Goal: Contribute content: Add original content to the website for others to see

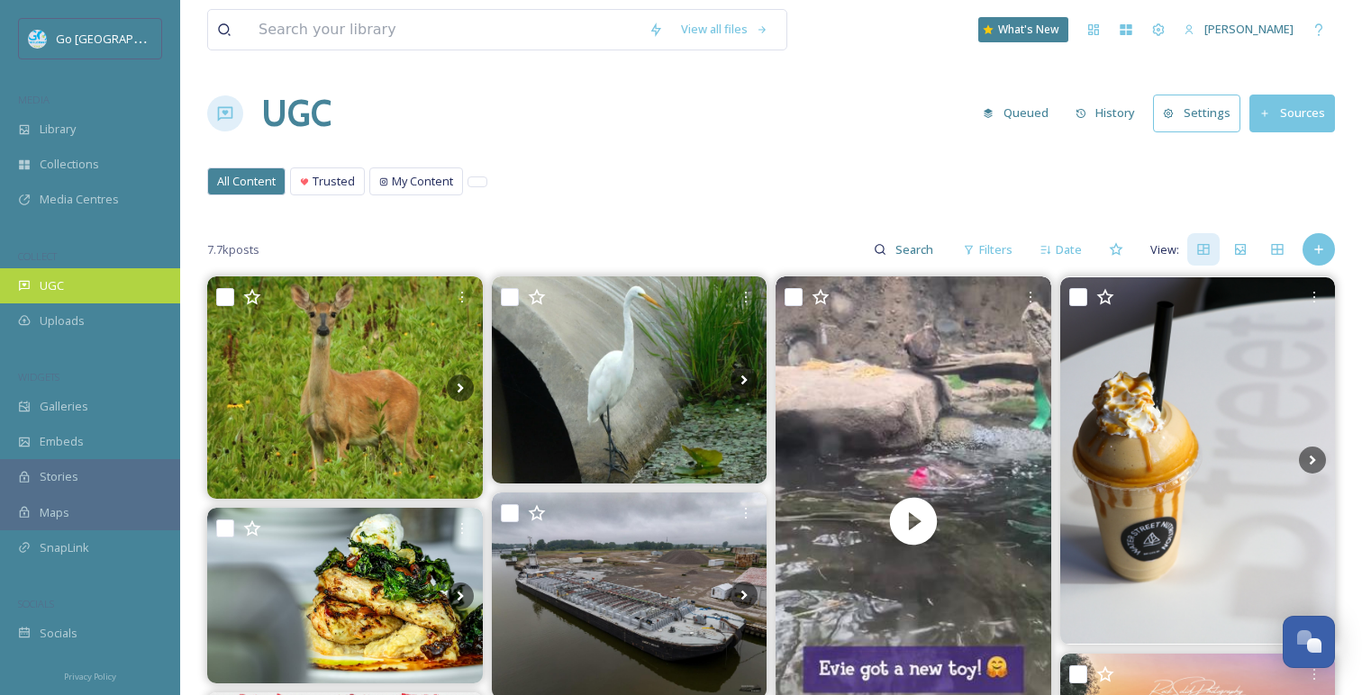
click at [112, 298] on div "UGC" at bounding box center [90, 285] width 180 height 35
click at [1332, 244] on div "Add Post" at bounding box center [1318, 249] width 32 height 32
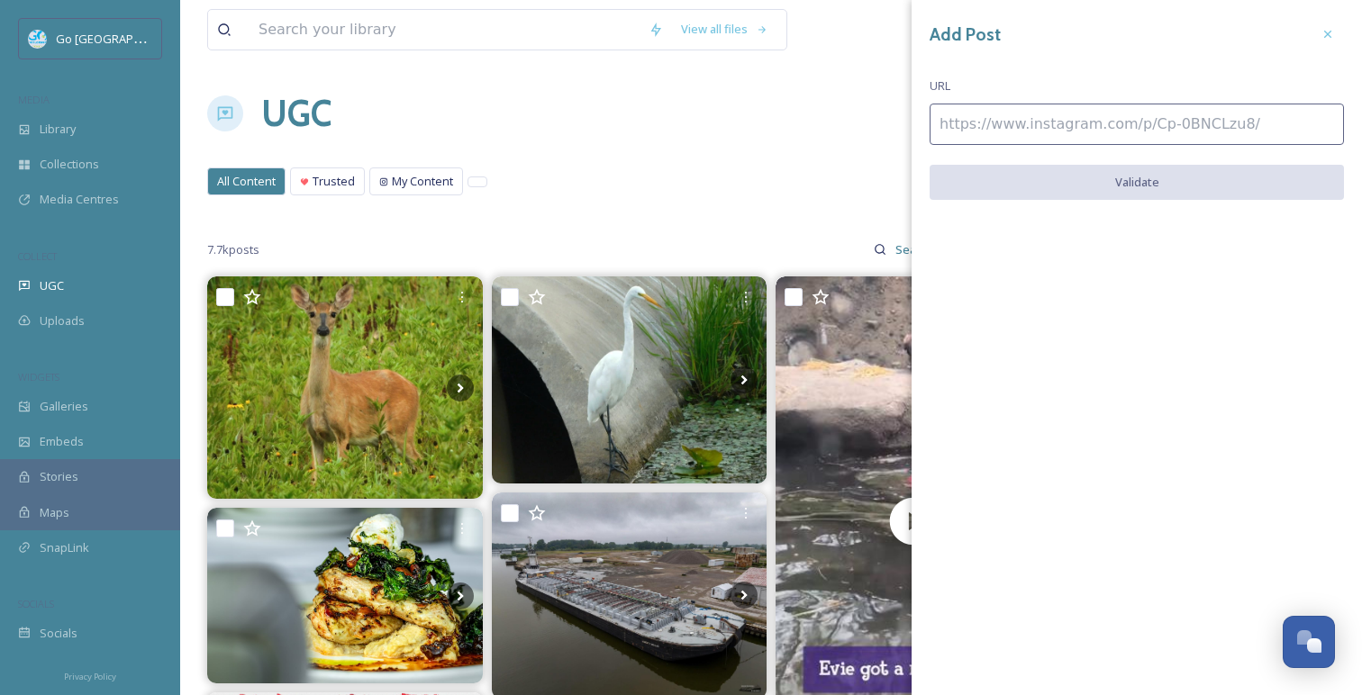
click at [1058, 123] on input at bounding box center [1136, 124] width 414 height 41
paste input "https://www.instagram.com/p/DNf-DBQRSyg/"
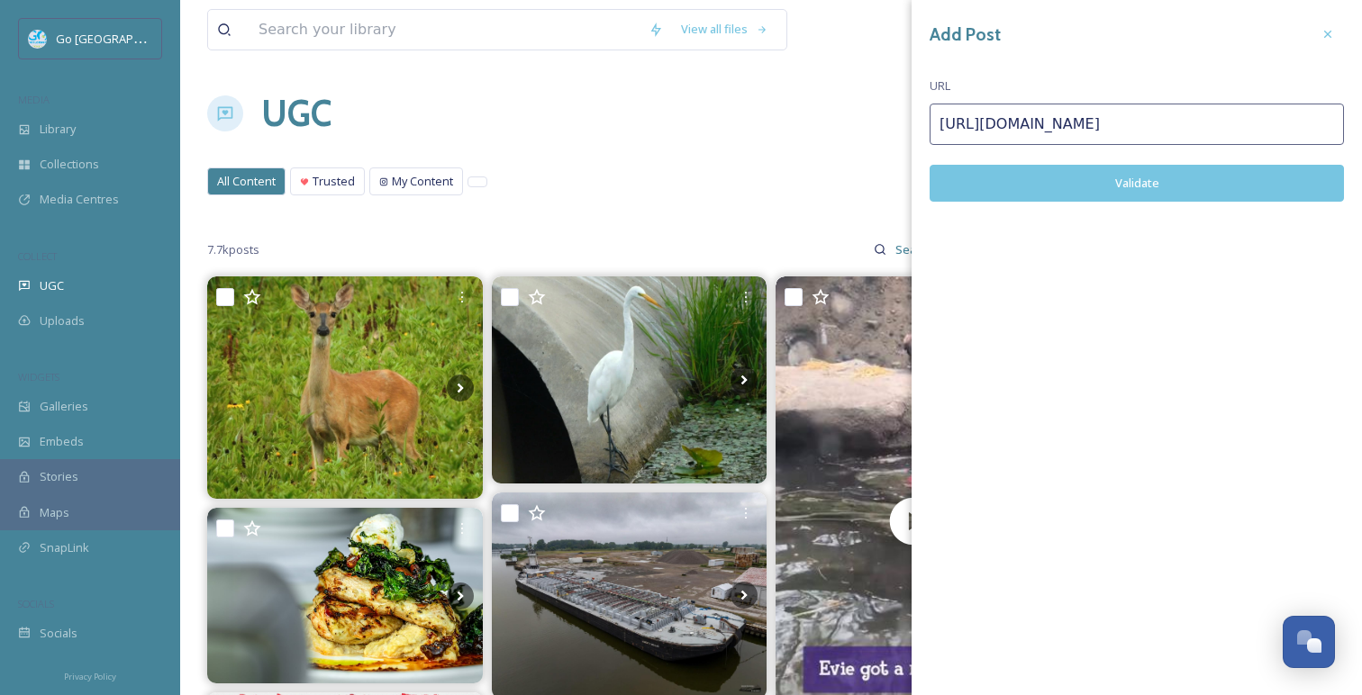
type input "https://www.instagram.com/p/DNf-DBQRSyg/"
click at [1098, 190] on button "Validate" at bounding box center [1136, 183] width 414 height 37
click at [1152, 165] on button "Add Post" at bounding box center [1136, 183] width 414 height 37
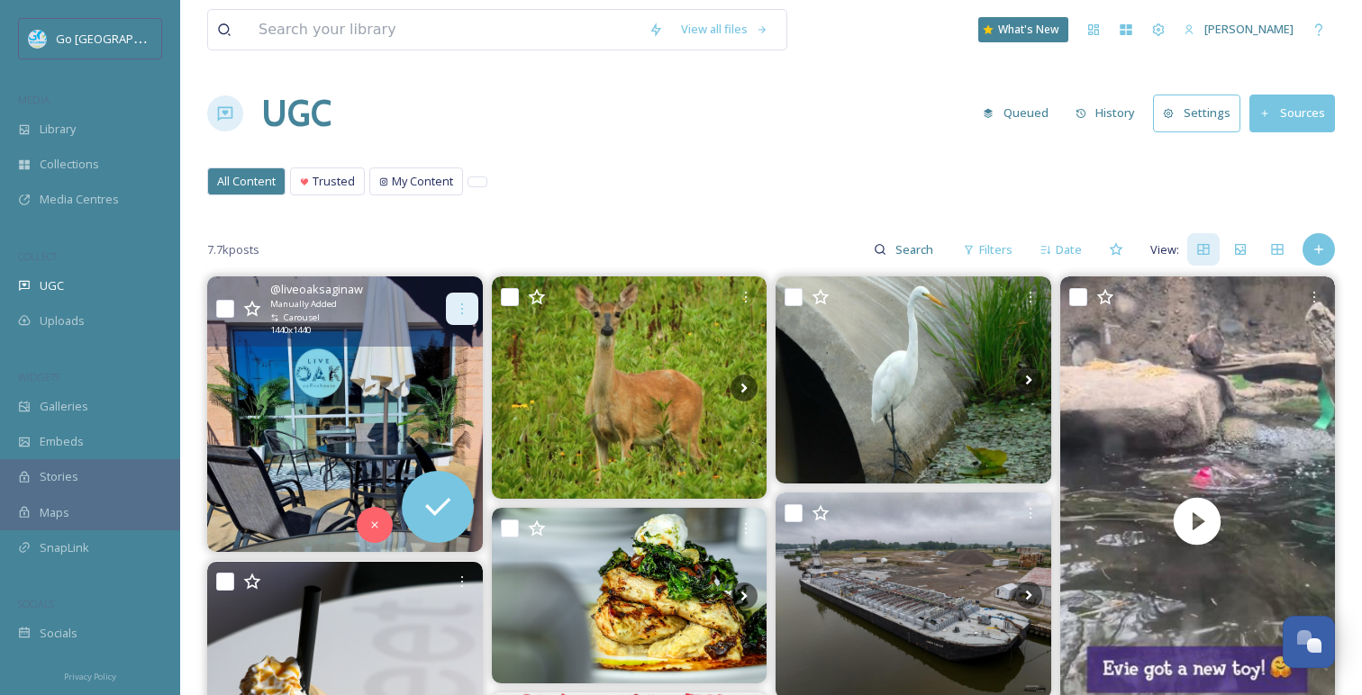
click at [457, 295] on div at bounding box center [462, 309] width 32 height 32
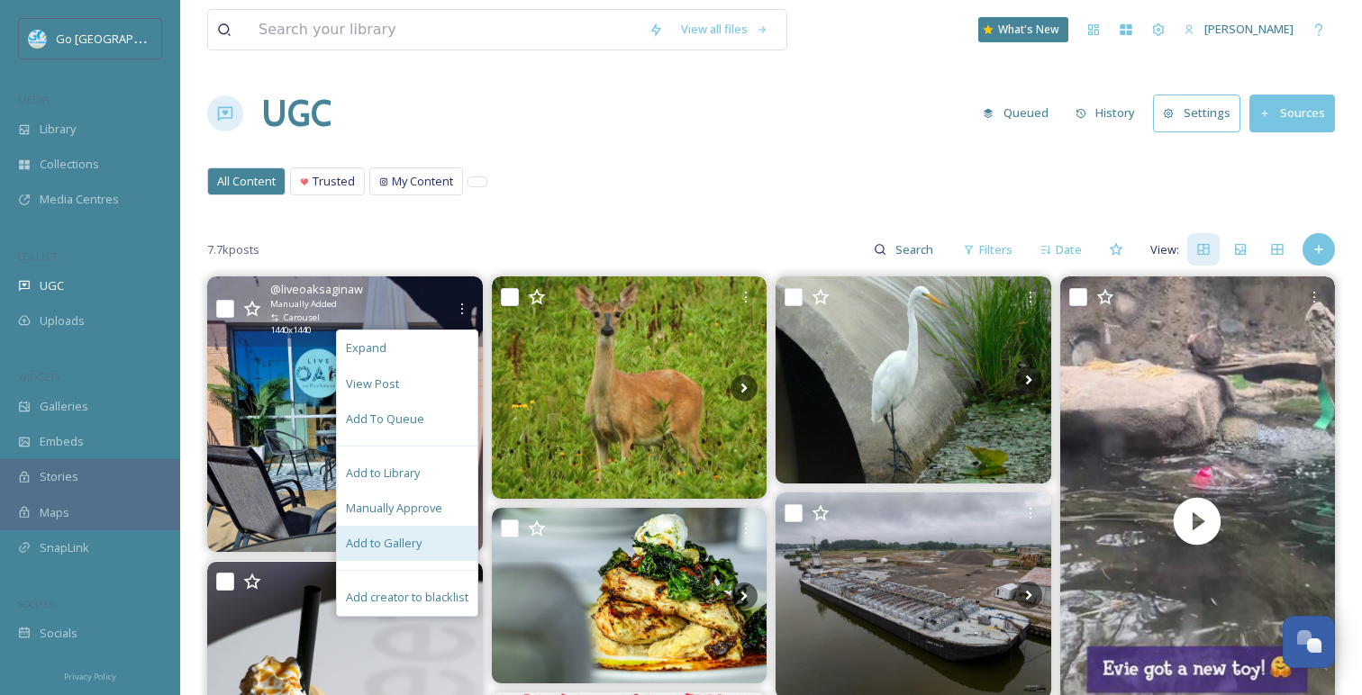
click at [394, 549] on span "Add to Gallery" at bounding box center [384, 543] width 76 height 17
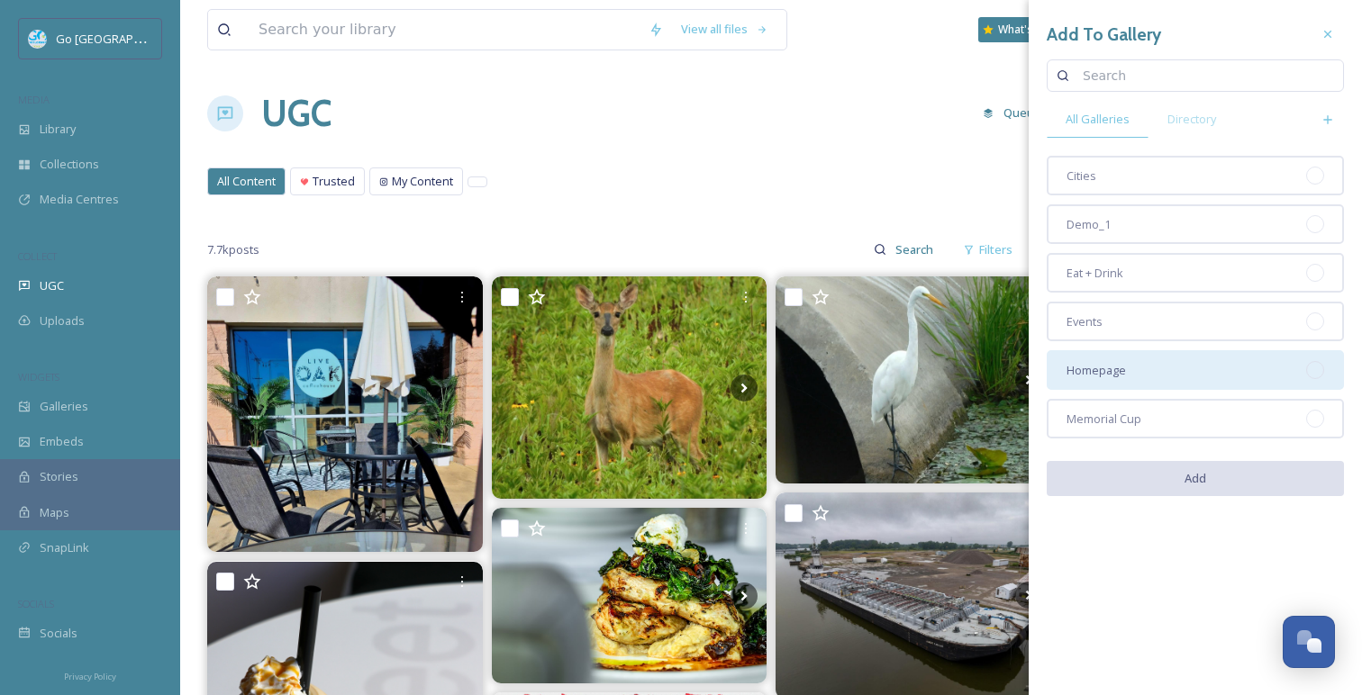
click at [1111, 370] on span "Homepage" at bounding box center [1095, 370] width 59 height 17
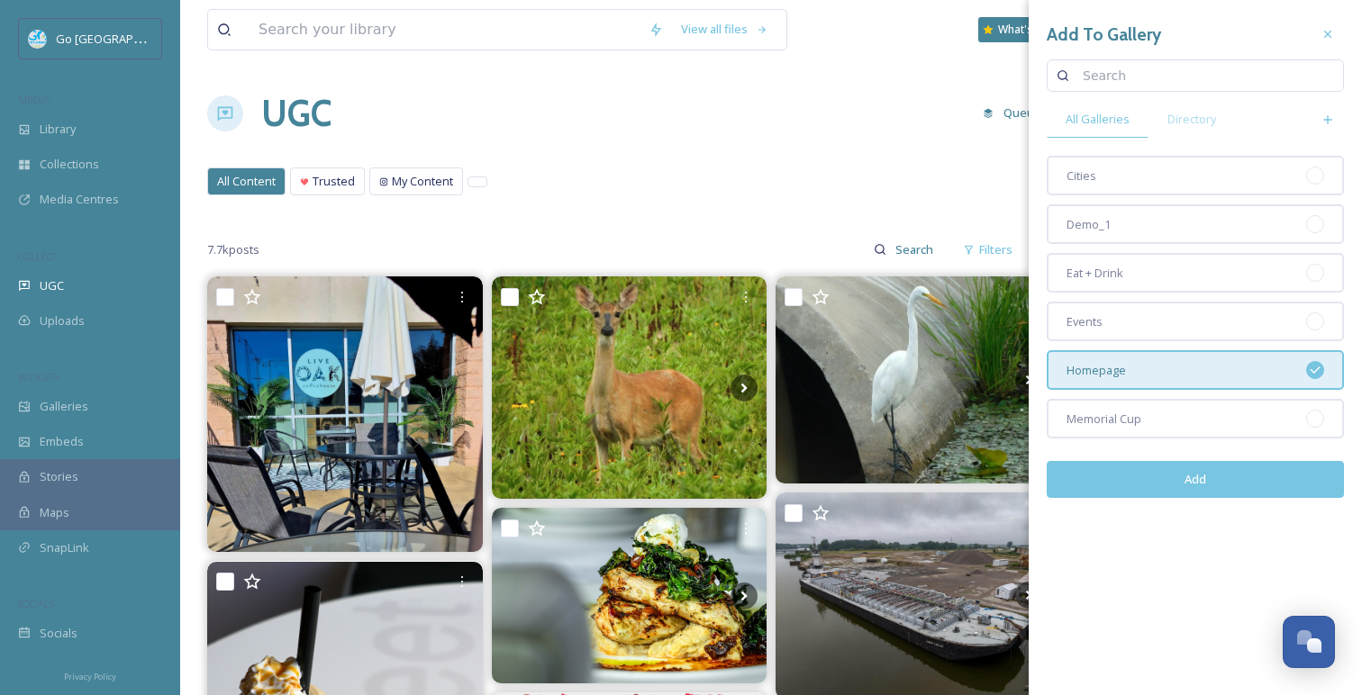
click at [1198, 485] on button "Add" at bounding box center [1195, 479] width 297 height 37
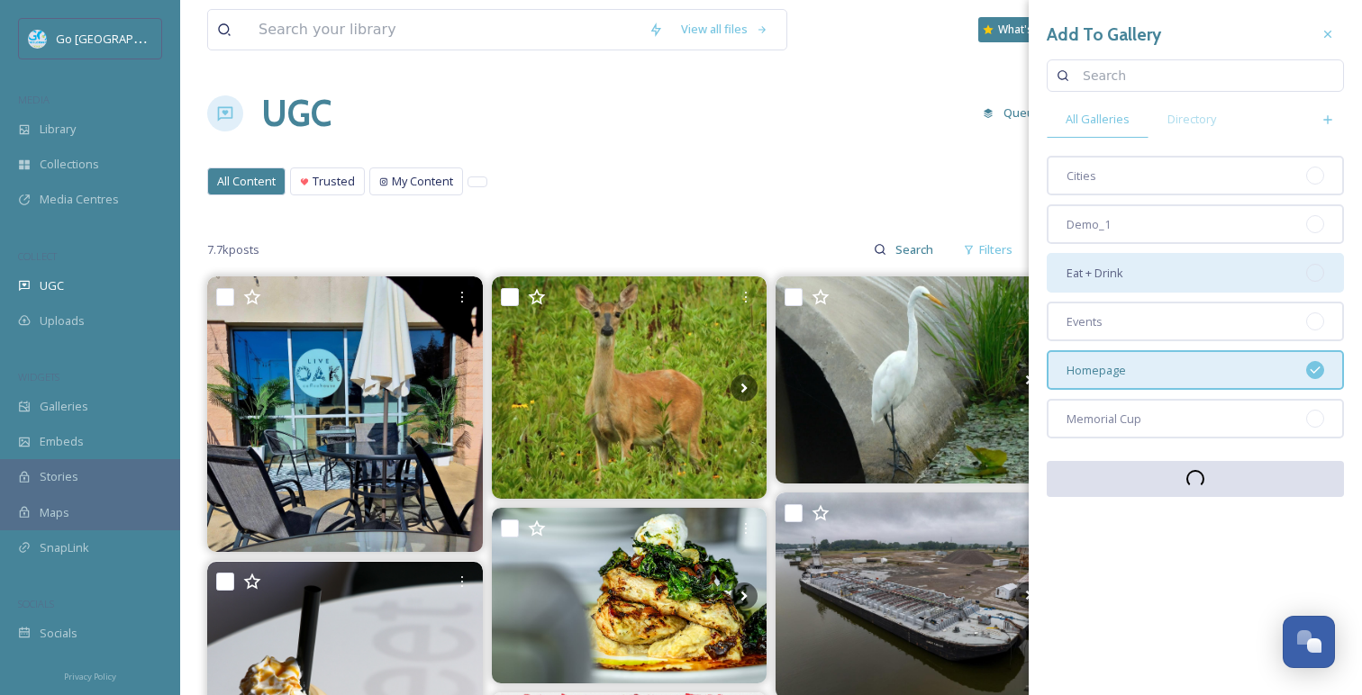
click at [1163, 273] on div "Eat + Drink" at bounding box center [1195, 273] width 297 height 40
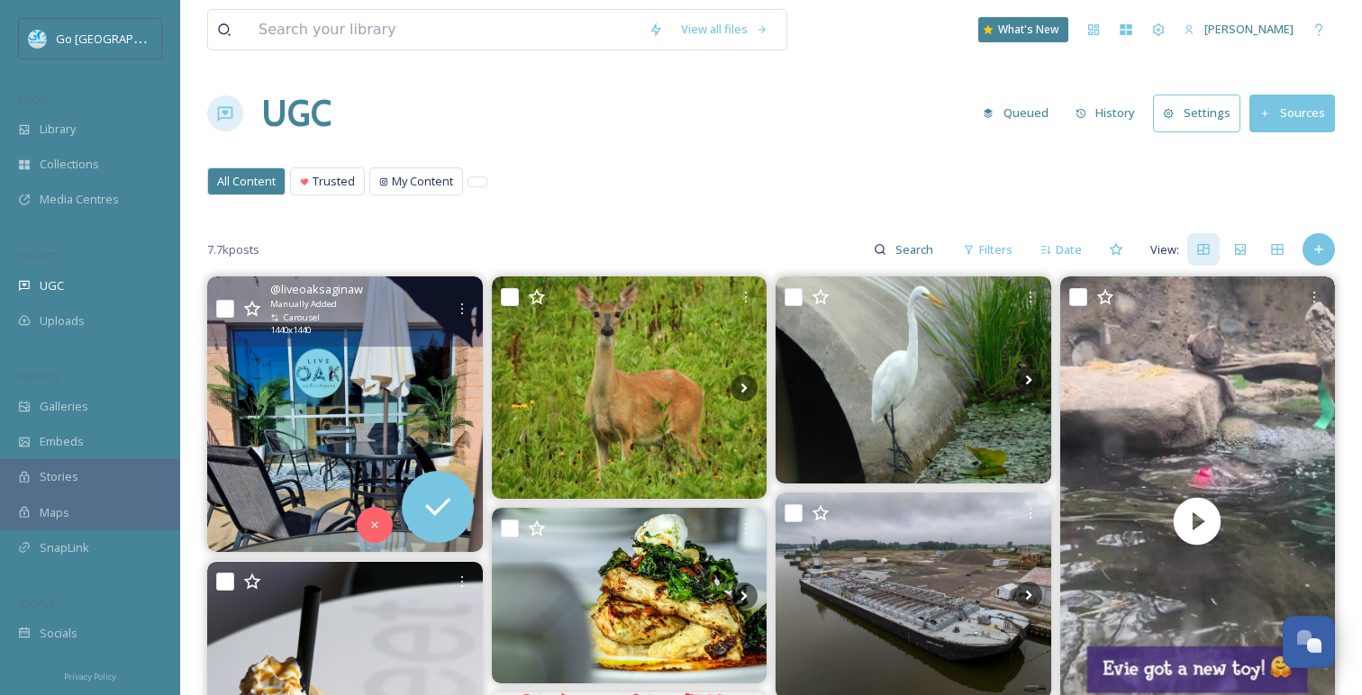
click at [461, 292] on div "@ liveoaksaginaw Manually Added Carousel 1440 x 1440" at bounding box center [345, 311] width 276 height 69
click at [462, 294] on div at bounding box center [462, 309] width 32 height 32
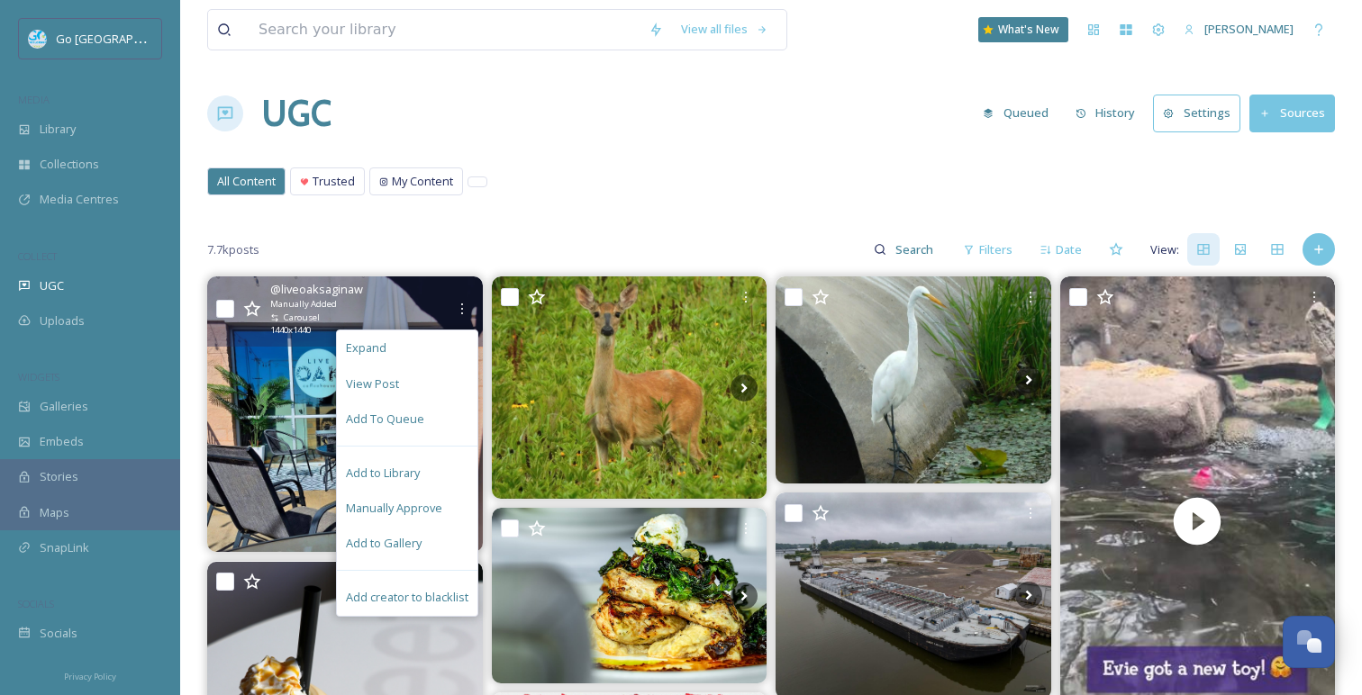
click at [436, 536] on div "Add to Gallery" at bounding box center [407, 543] width 141 height 35
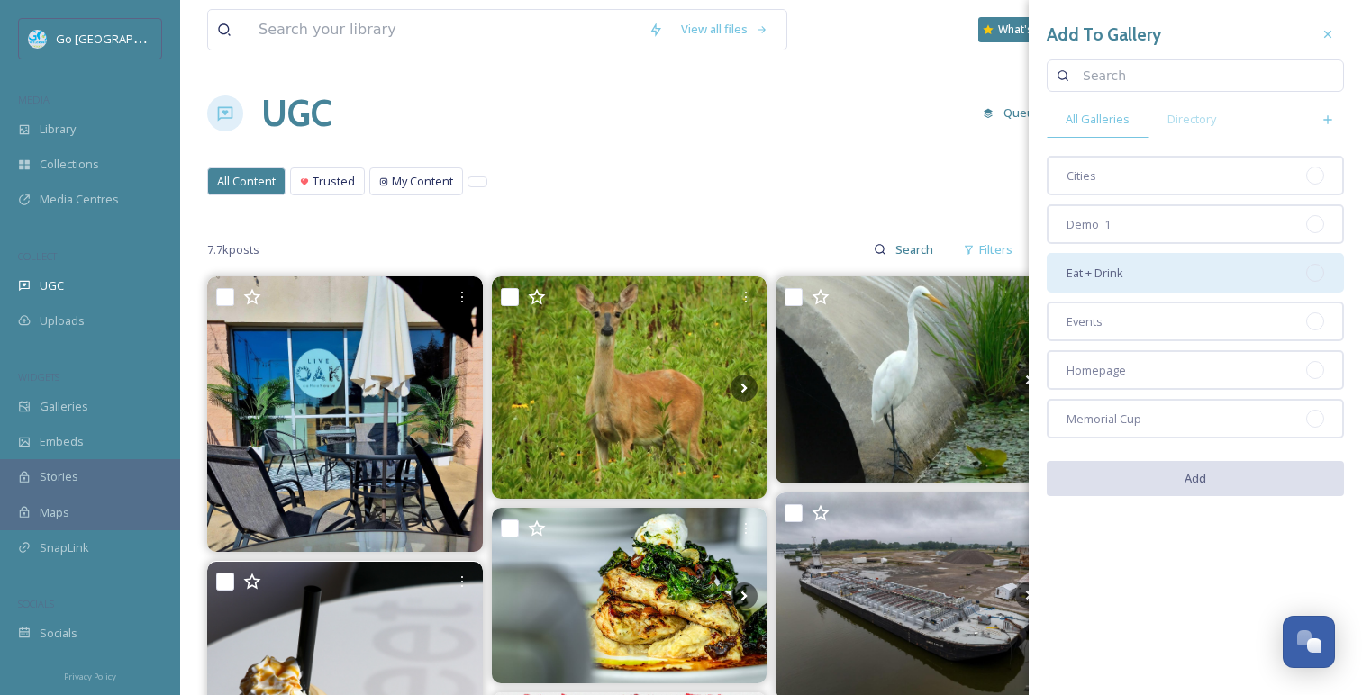
click at [1169, 274] on div "Eat + Drink" at bounding box center [1195, 273] width 297 height 40
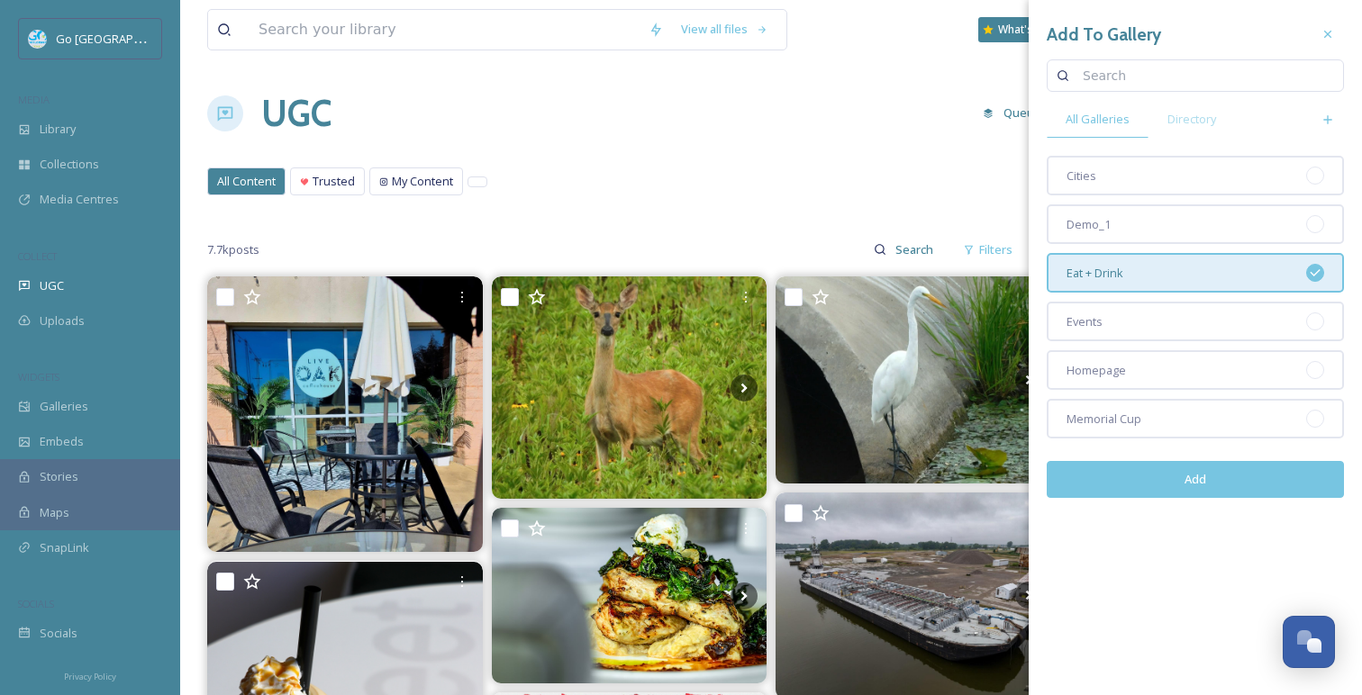
click at [1216, 480] on button "Add" at bounding box center [1195, 479] width 297 height 37
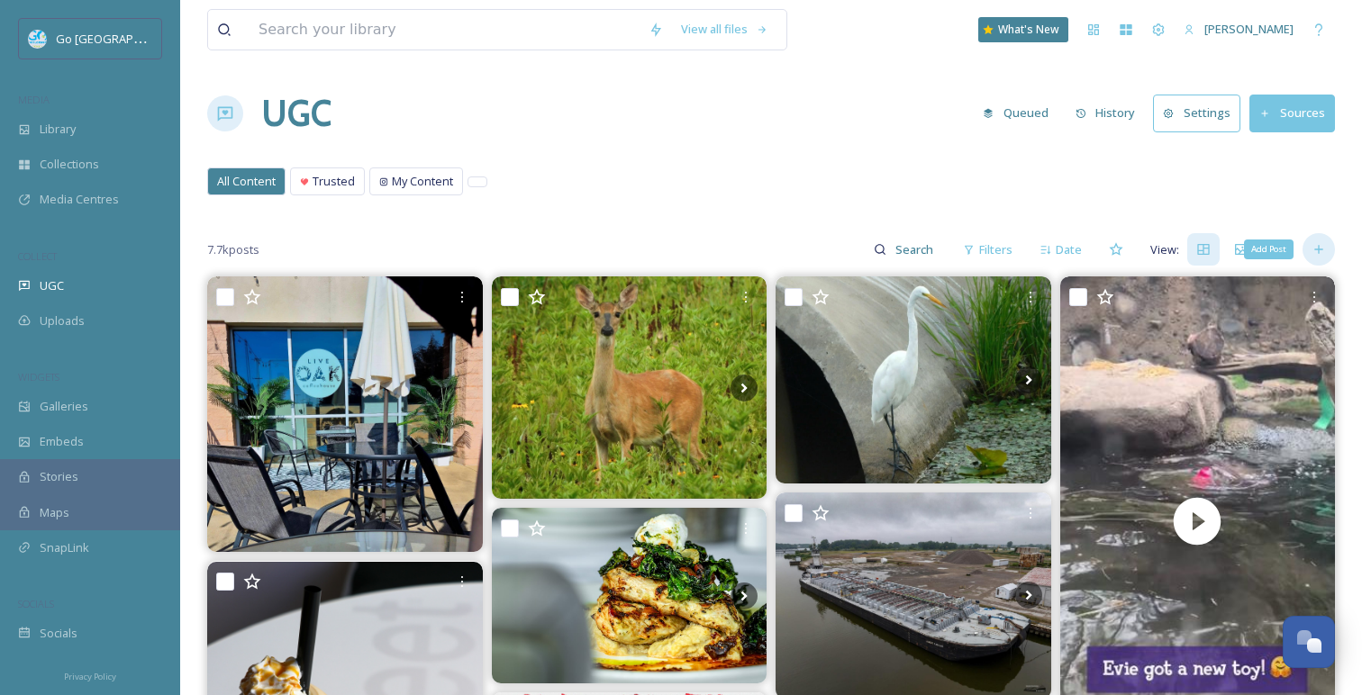
click at [1331, 256] on div "Add Post" at bounding box center [1318, 249] width 32 height 32
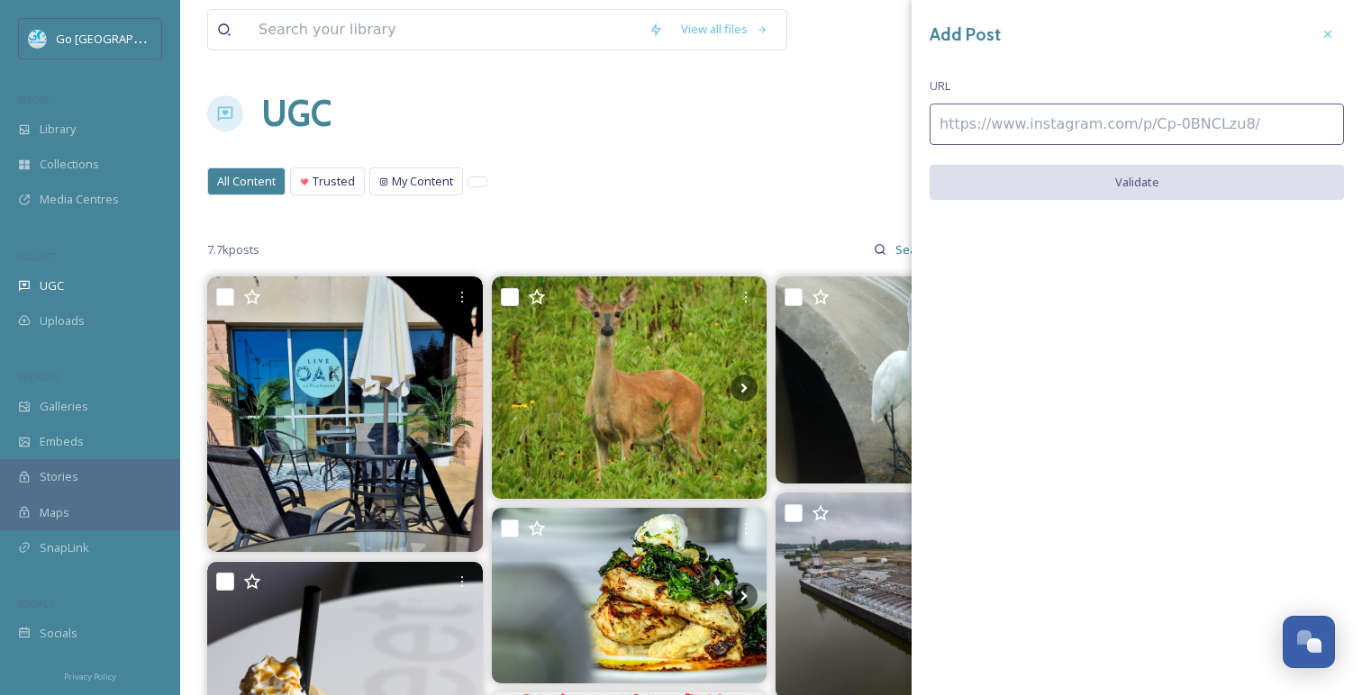
click at [1037, 95] on div "Add Post URL Validate" at bounding box center [1136, 122] width 450 height 245
click at [1037, 94] on div "Add Post URL Validate" at bounding box center [1136, 122] width 450 height 245
click at [1070, 124] on input at bounding box center [1136, 124] width 414 height 41
paste input "https://www.instagram.com/p/DNfxBhKO07_/"
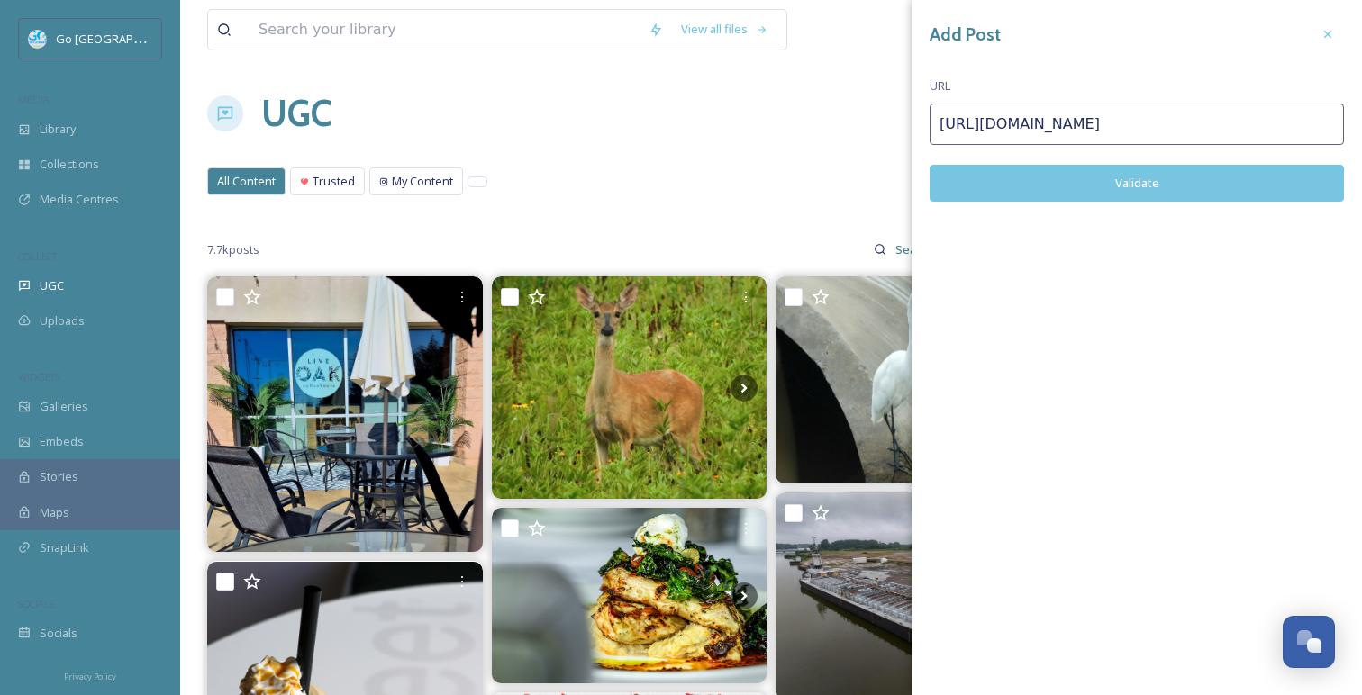
type input "https://www.instagram.com/p/DNfxBhKO07_/"
click at [1136, 170] on button "Validate" at bounding box center [1136, 183] width 414 height 37
click at [1167, 179] on button "Add Post" at bounding box center [1136, 183] width 414 height 37
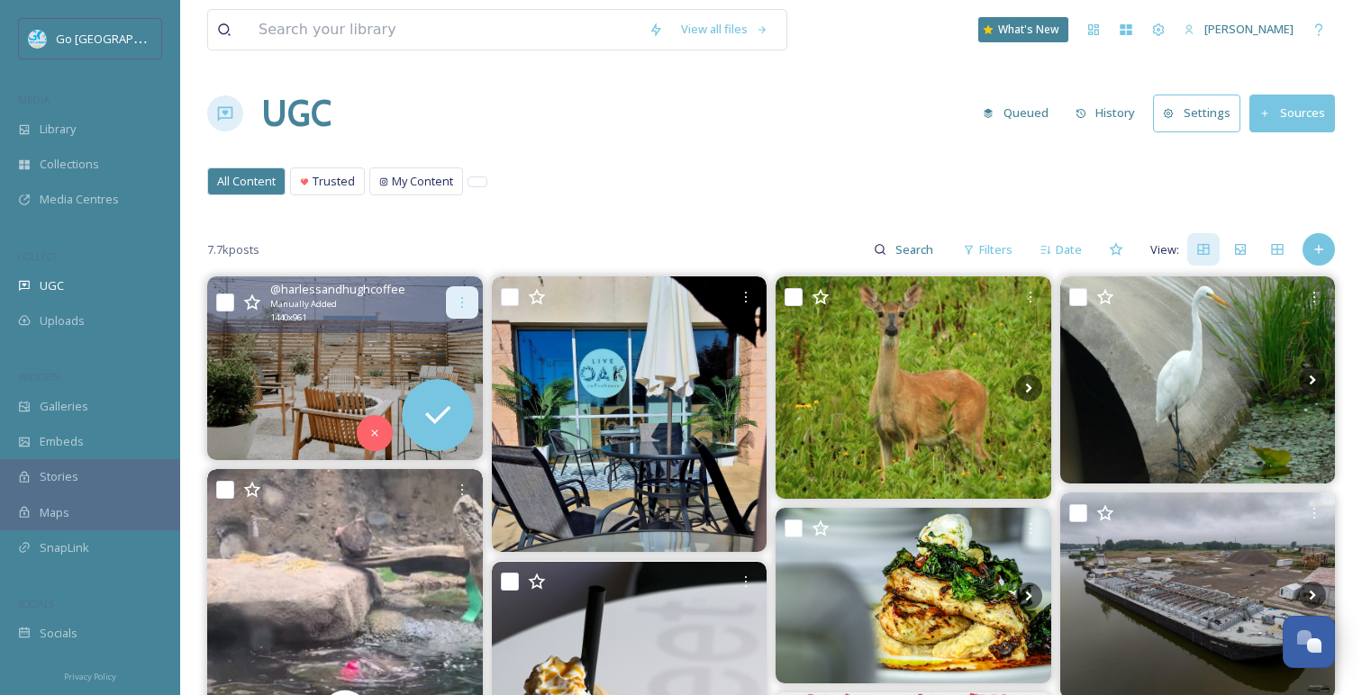
click at [465, 290] on div at bounding box center [462, 302] width 32 height 32
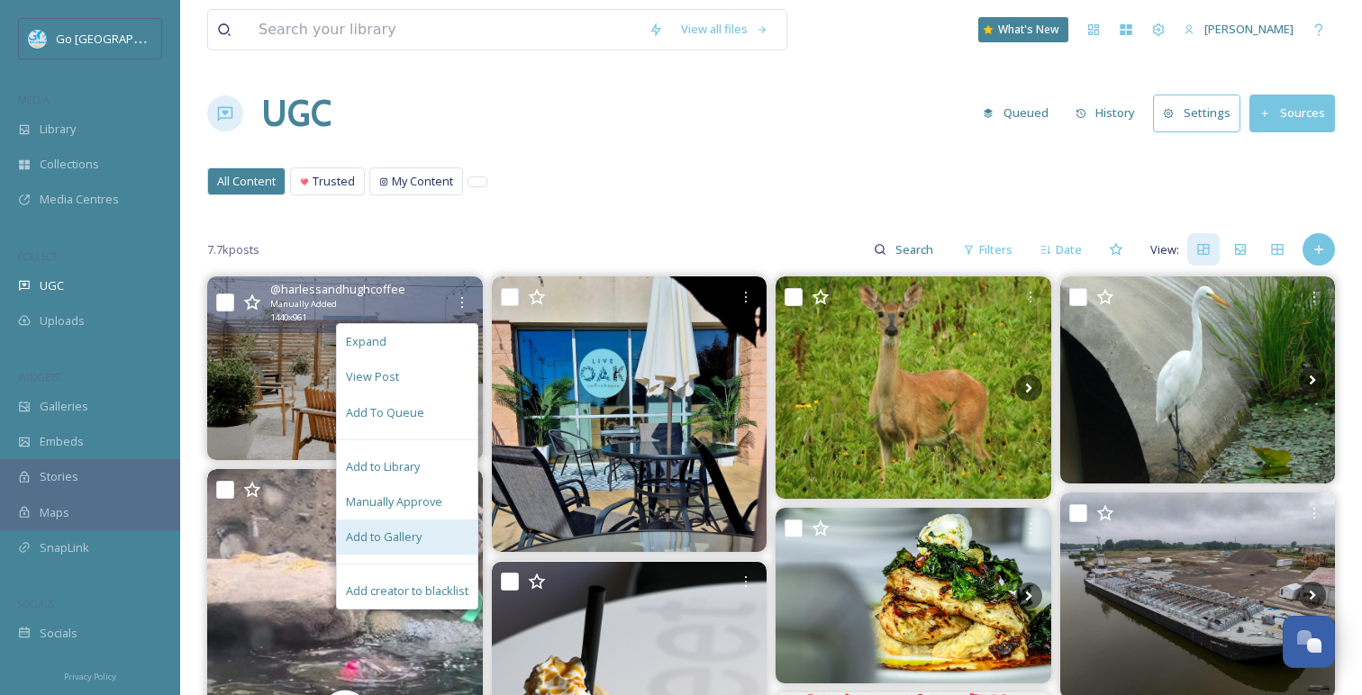
click at [410, 546] on div "Add to Gallery" at bounding box center [407, 537] width 141 height 35
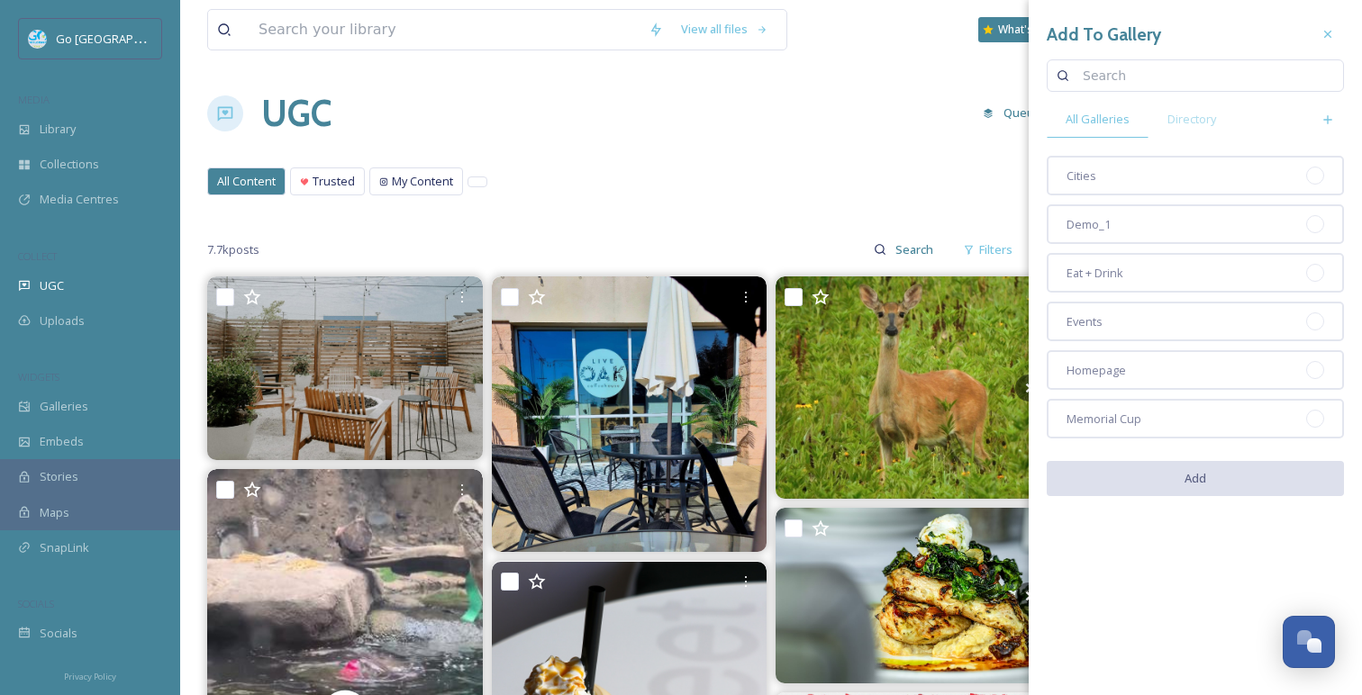
click at [1206, 360] on div "Homepage" at bounding box center [1195, 370] width 297 height 40
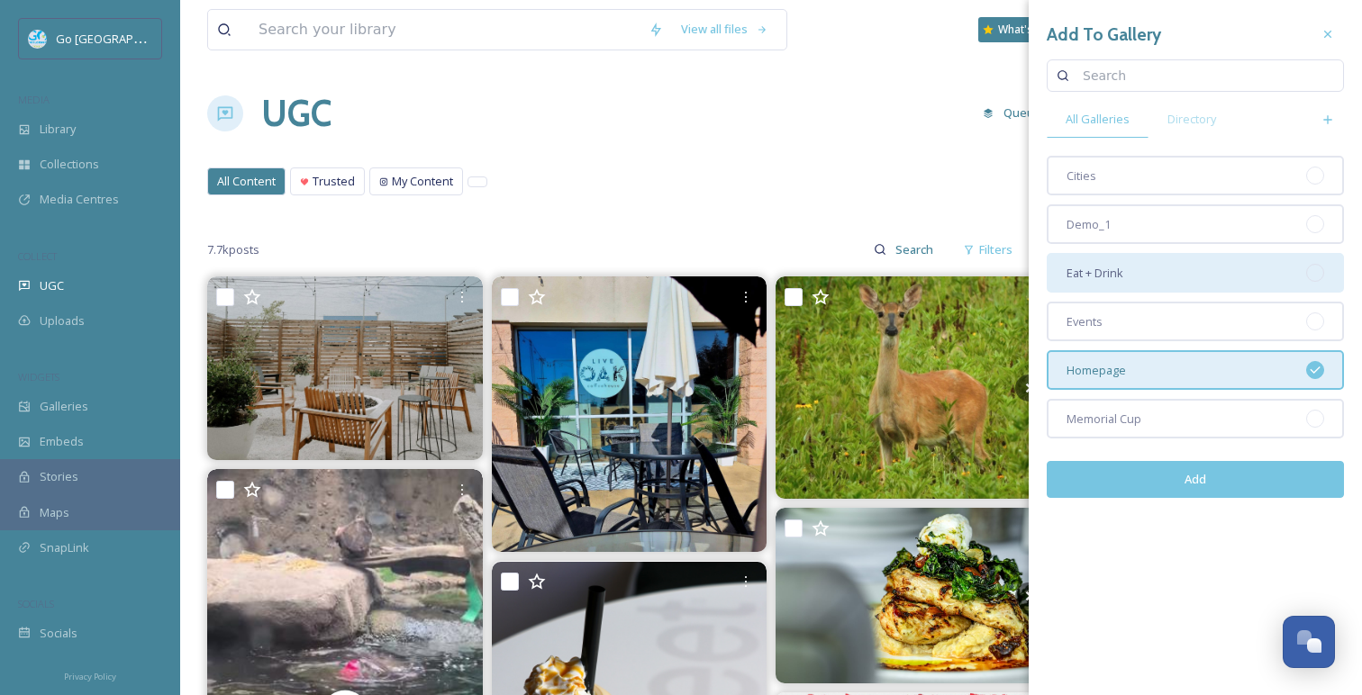
click at [1181, 276] on div "Eat + Drink" at bounding box center [1195, 273] width 297 height 40
click at [1189, 472] on button "Add" at bounding box center [1195, 479] width 297 height 37
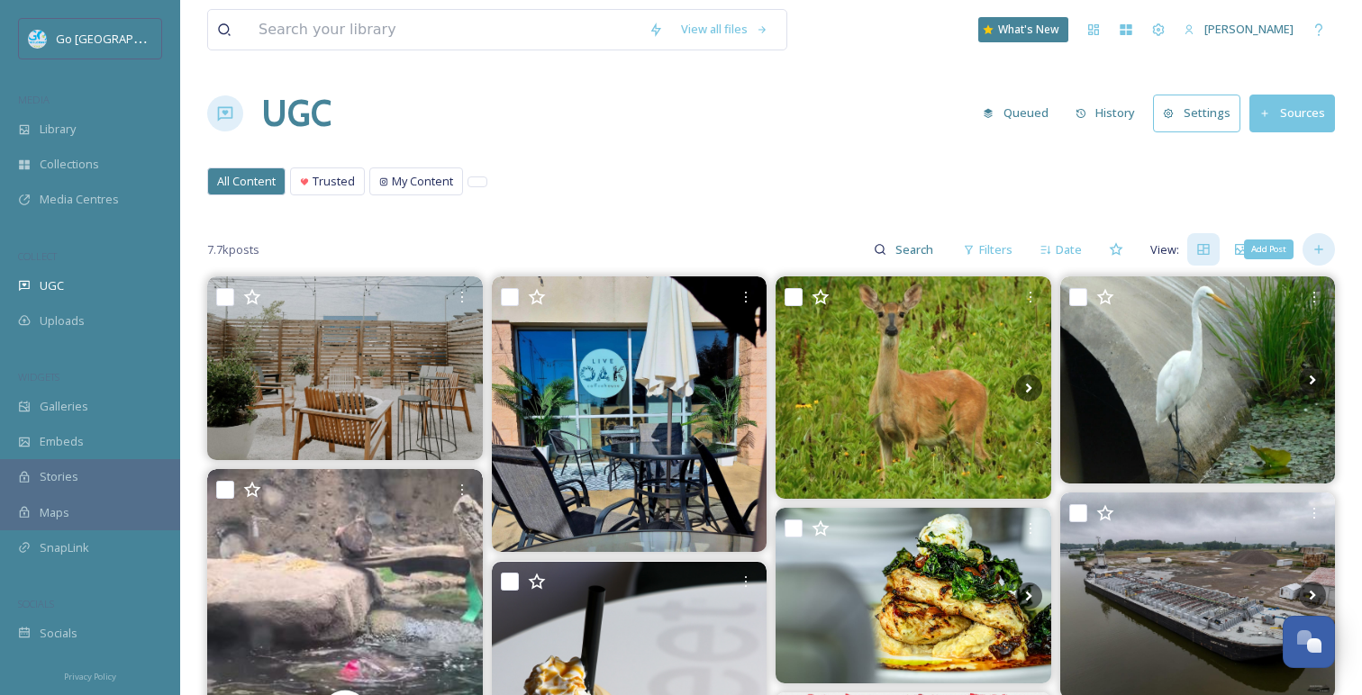
click at [1331, 254] on div "Add Post" at bounding box center [1318, 249] width 32 height 32
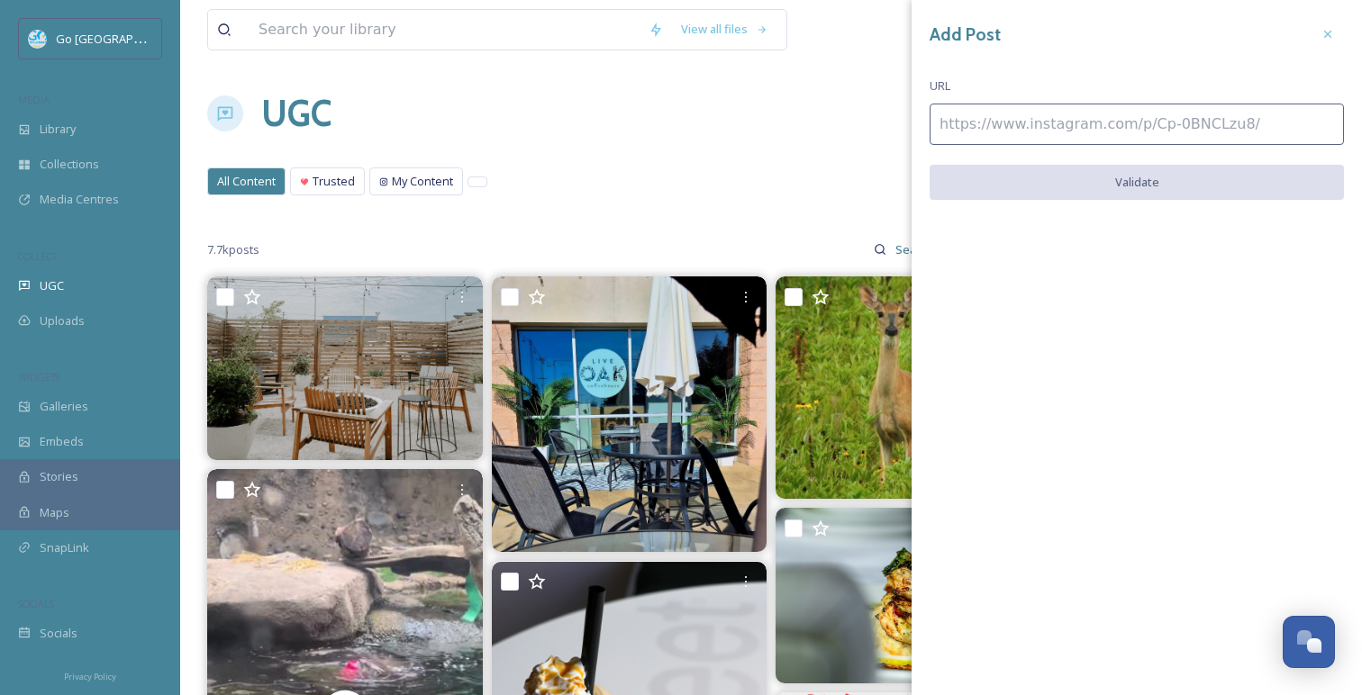
click at [1034, 124] on input at bounding box center [1136, 124] width 414 height 41
paste input "https://www.instagram.com/p/DNgJX3hhEef/"
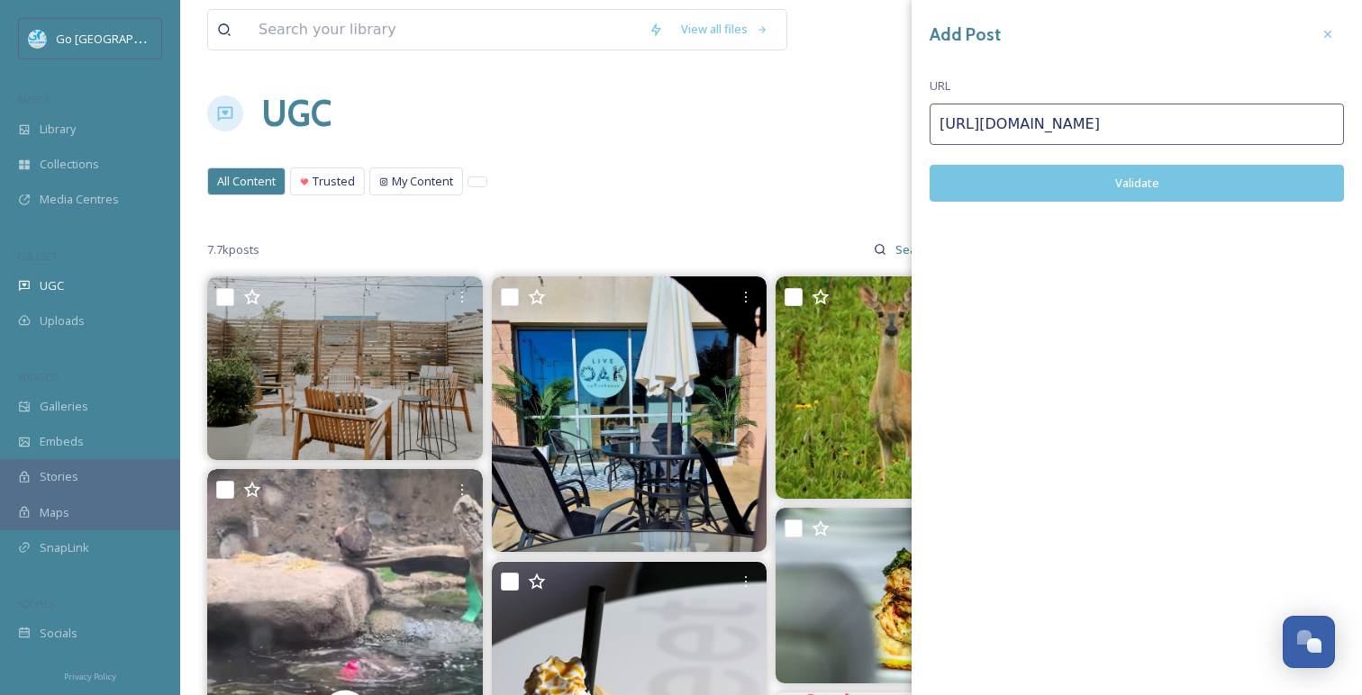
type input "https://www.instagram.com/p/DNgJX3hhEef/"
click at [1151, 187] on button "Validate" at bounding box center [1136, 183] width 414 height 37
click at [1159, 171] on button "Add Post" at bounding box center [1136, 183] width 414 height 37
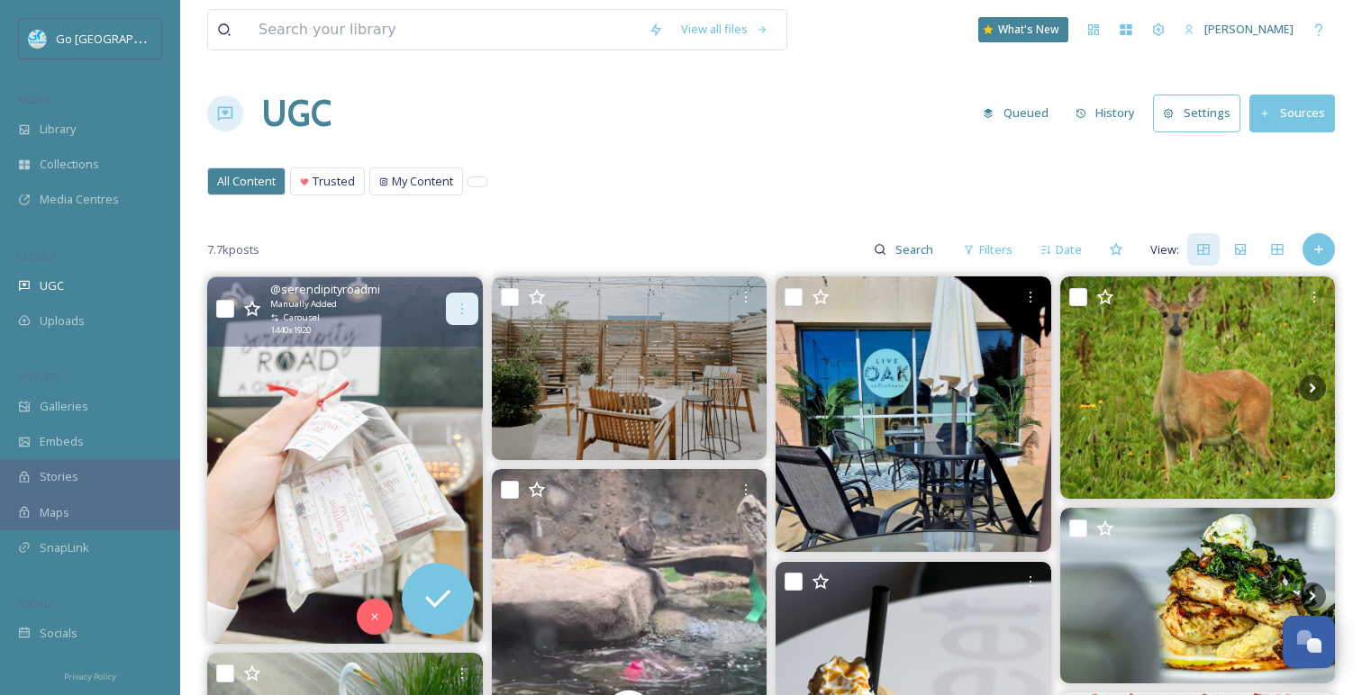
click at [460, 302] on icon at bounding box center [462, 309] width 14 height 14
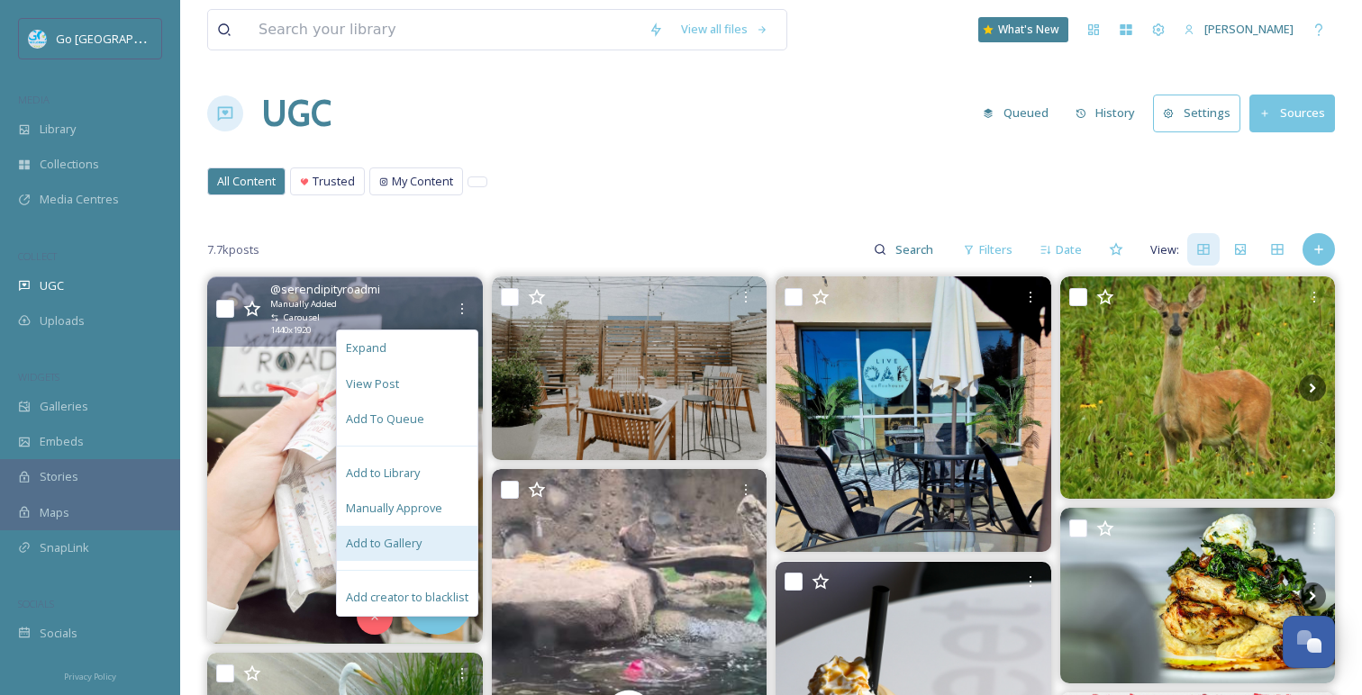
click at [456, 548] on div "Add to Gallery" at bounding box center [407, 543] width 141 height 35
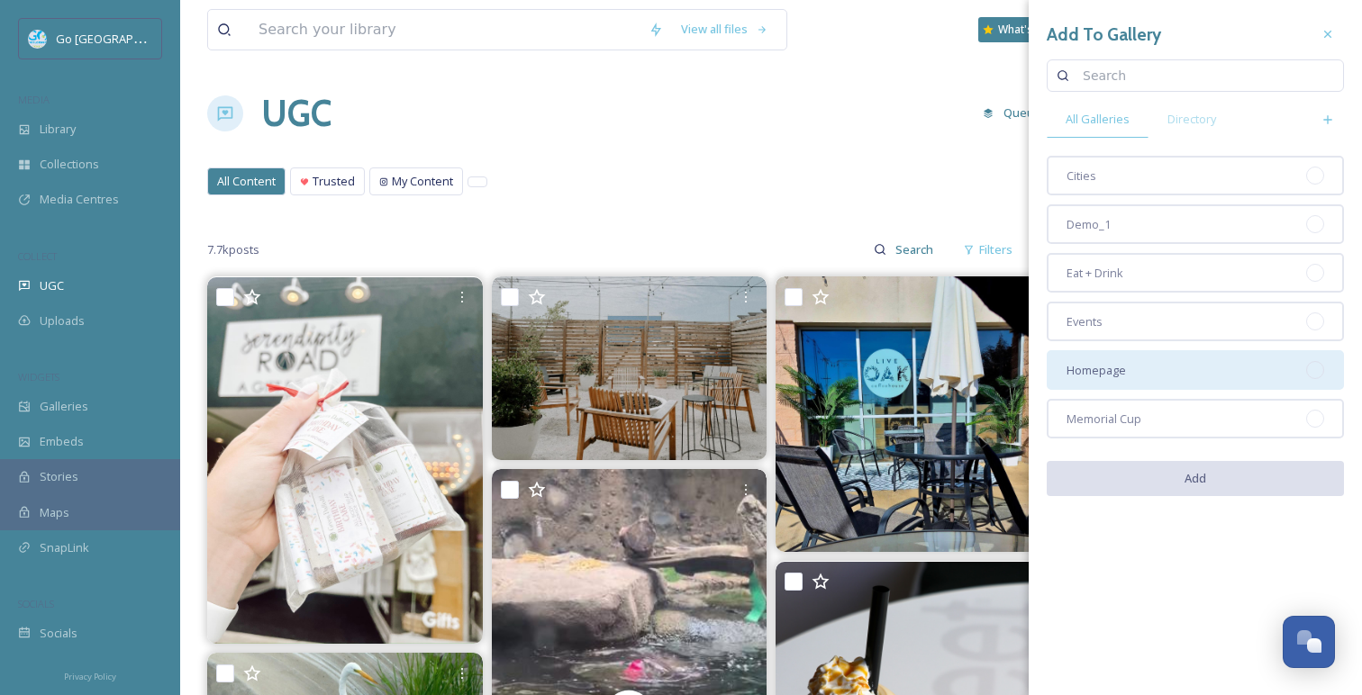
click at [1287, 378] on div "Homepage" at bounding box center [1195, 370] width 297 height 40
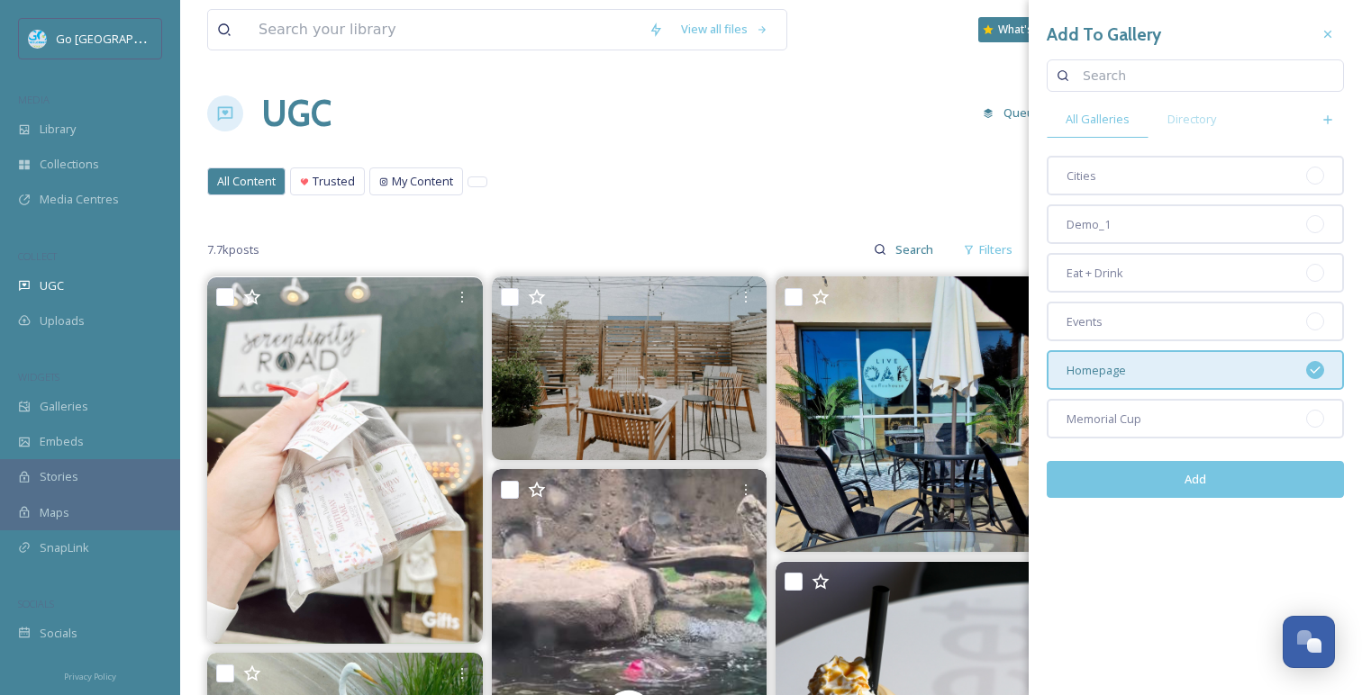
click at [1246, 479] on button "Add" at bounding box center [1195, 479] width 297 height 37
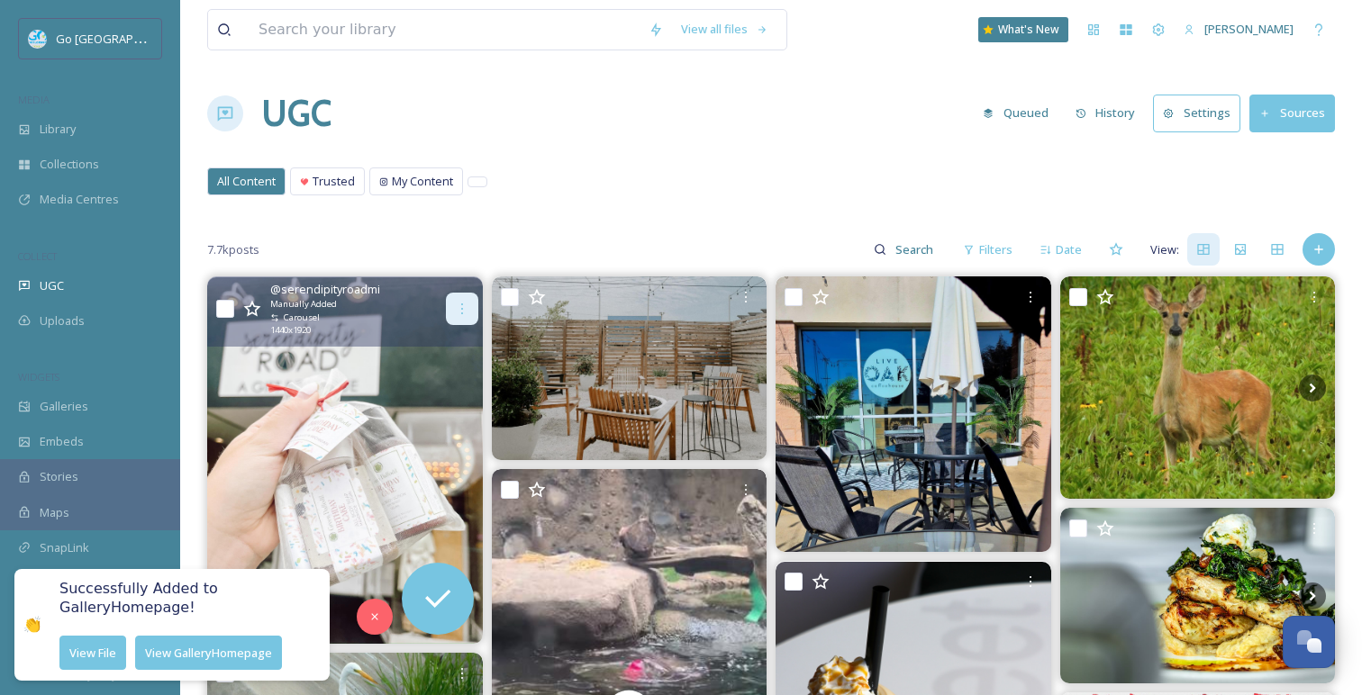
click at [458, 299] on div at bounding box center [462, 309] width 32 height 32
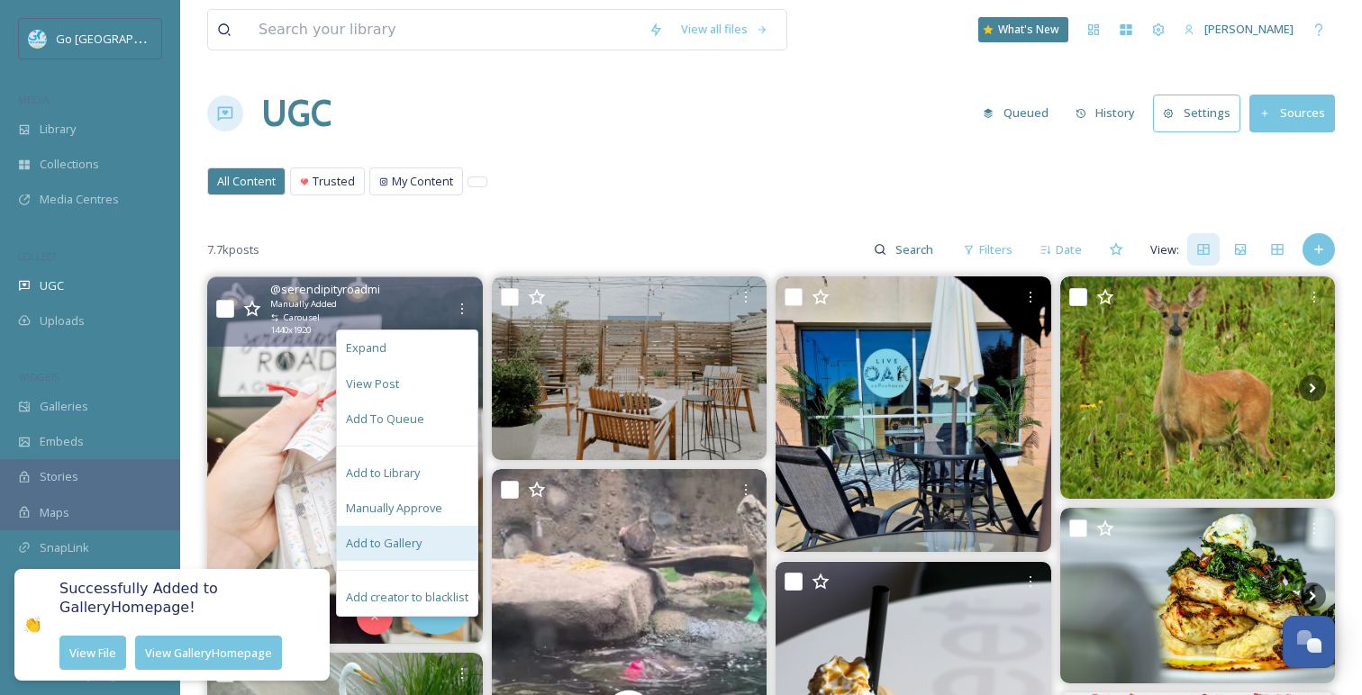
click at [441, 549] on div "Add to Gallery" at bounding box center [407, 543] width 141 height 35
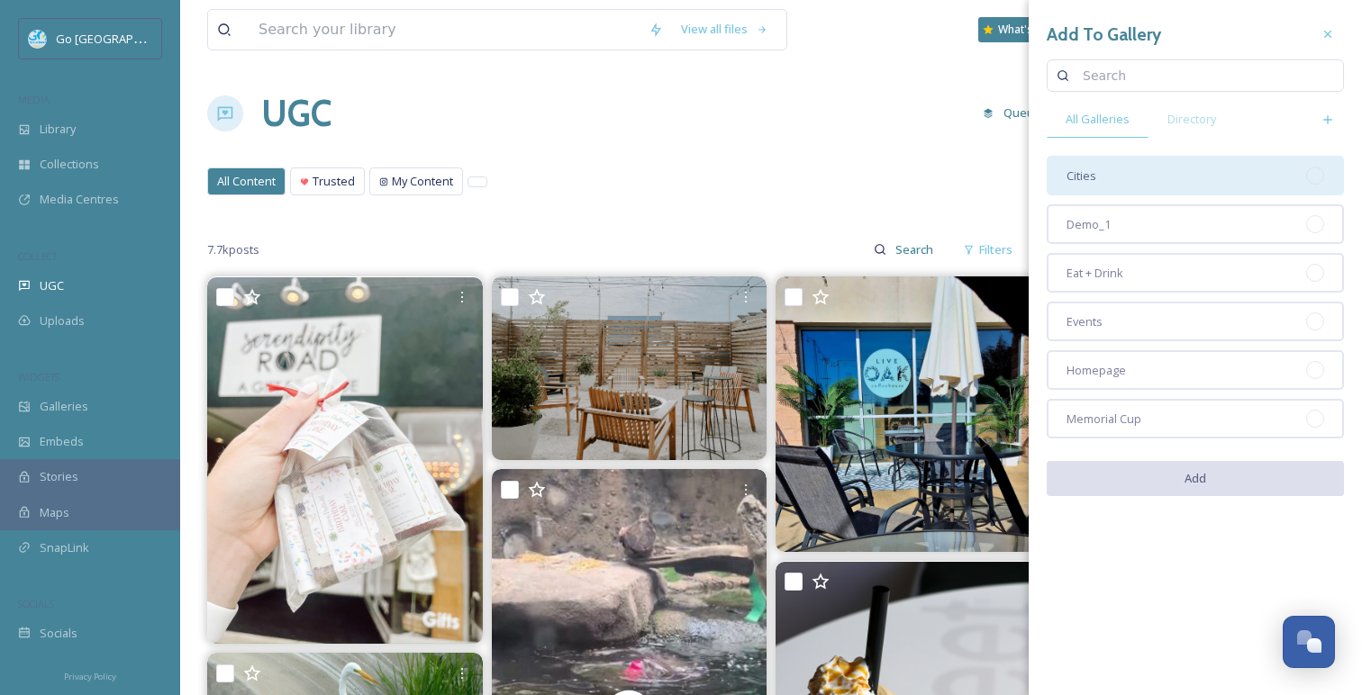
click at [1120, 187] on div "Cities" at bounding box center [1195, 176] width 297 height 40
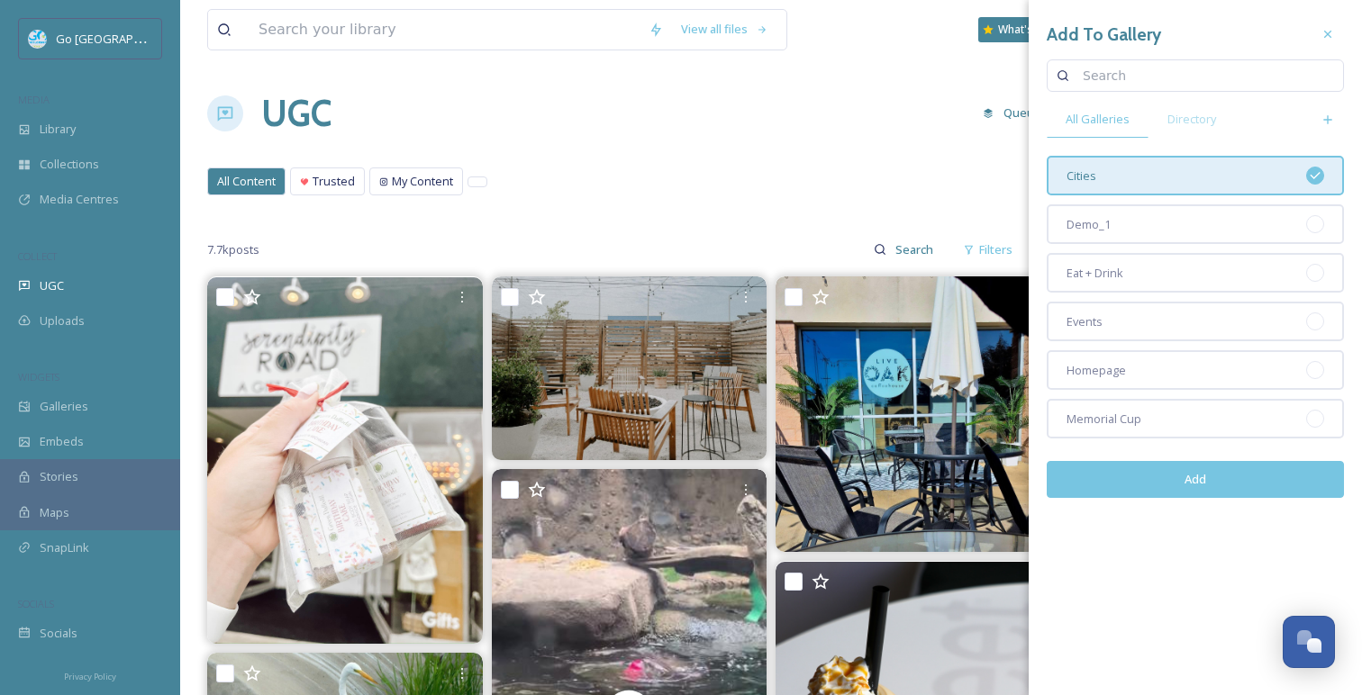
click at [1213, 479] on button "Add" at bounding box center [1195, 479] width 297 height 37
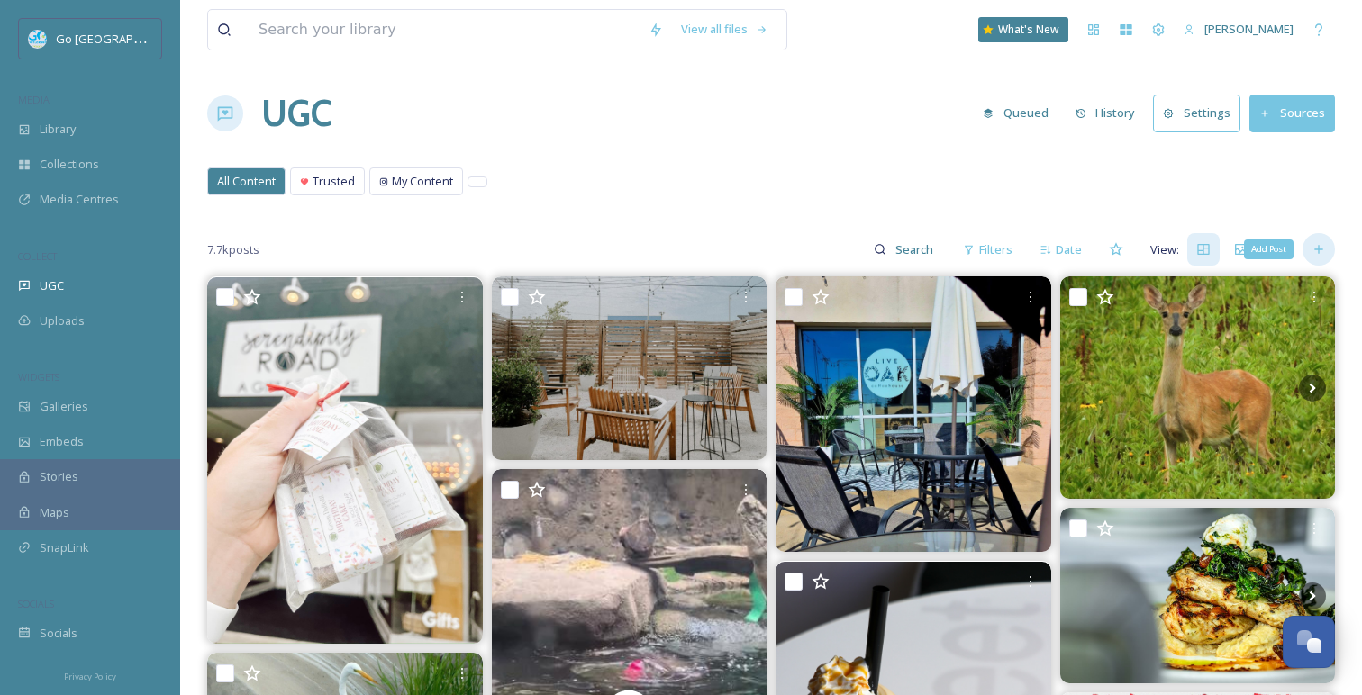
click at [1324, 255] on icon at bounding box center [1318, 249] width 14 height 14
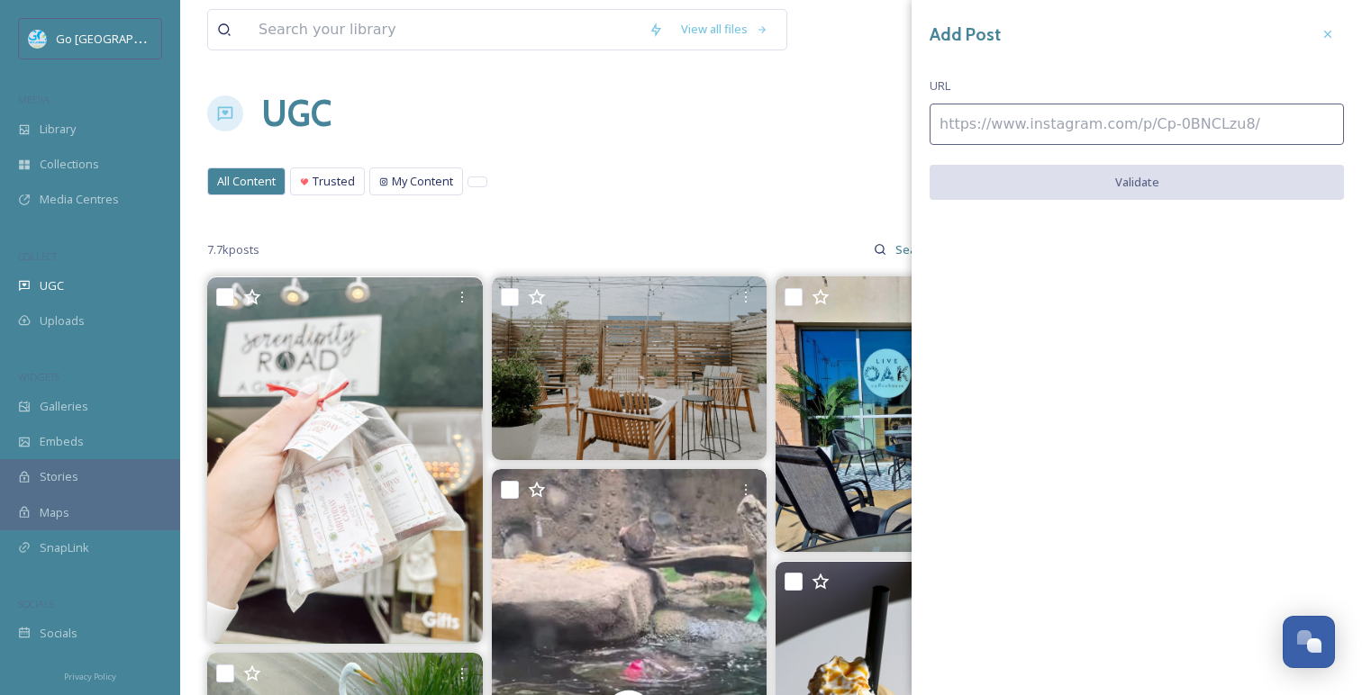
click at [982, 114] on input at bounding box center [1136, 124] width 414 height 41
paste input "https://www.instagram.com/reel/DNQzoTdvmDr/"
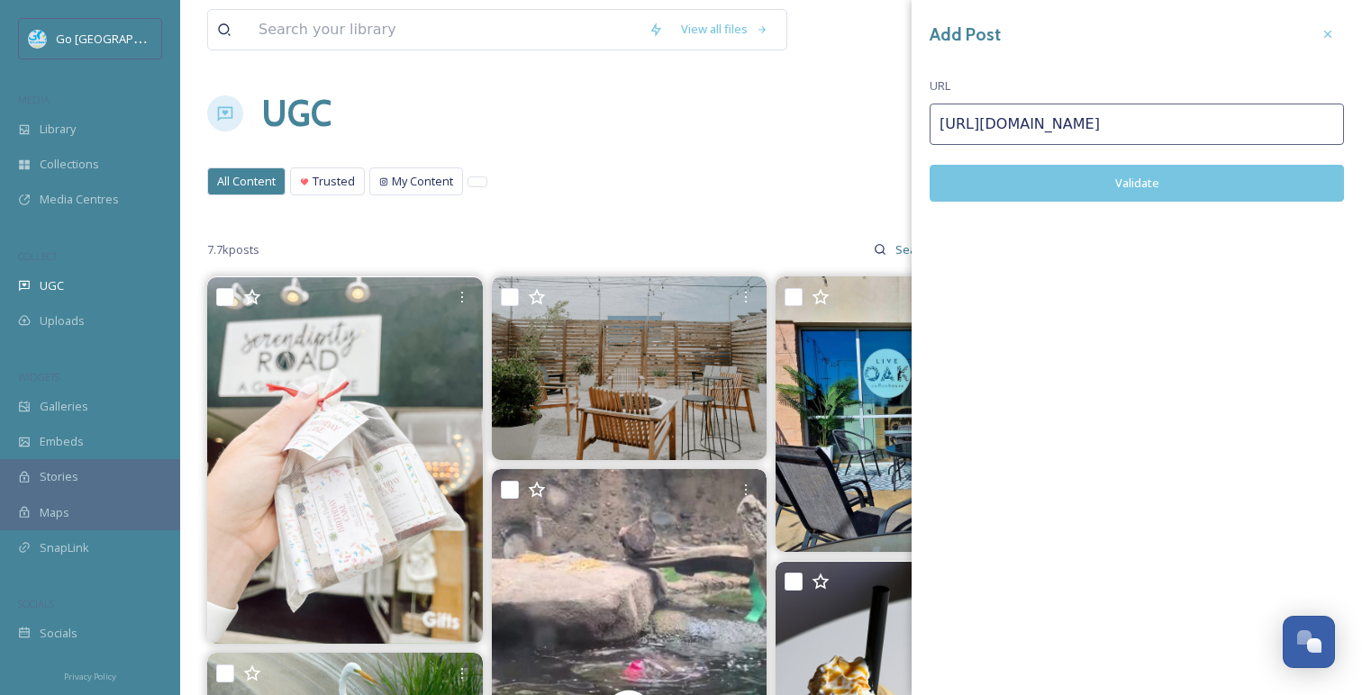
type input "https://www.instagram.com/reel/DNQzoTdvmDr/"
click at [1188, 186] on button "Validate" at bounding box center [1136, 183] width 414 height 37
click at [1198, 181] on button "Add Post" at bounding box center [1136, 183] width 414 height 37
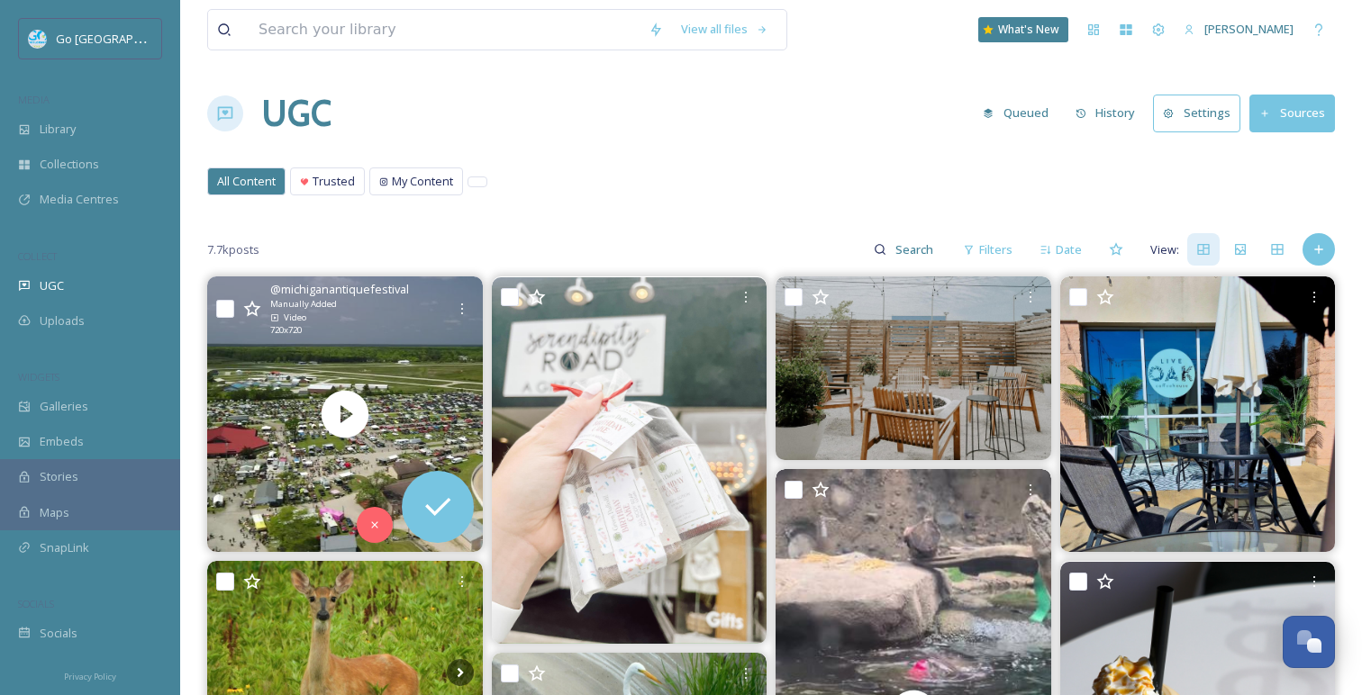
click at [480, 311] on div "@ michiganantiquefestival Manually Added Video 720 x 720" at bounding box center [345, 311] width 276 height 69
click at [463, 313] on icon at bounding box center [462, 309] width 14 height 14
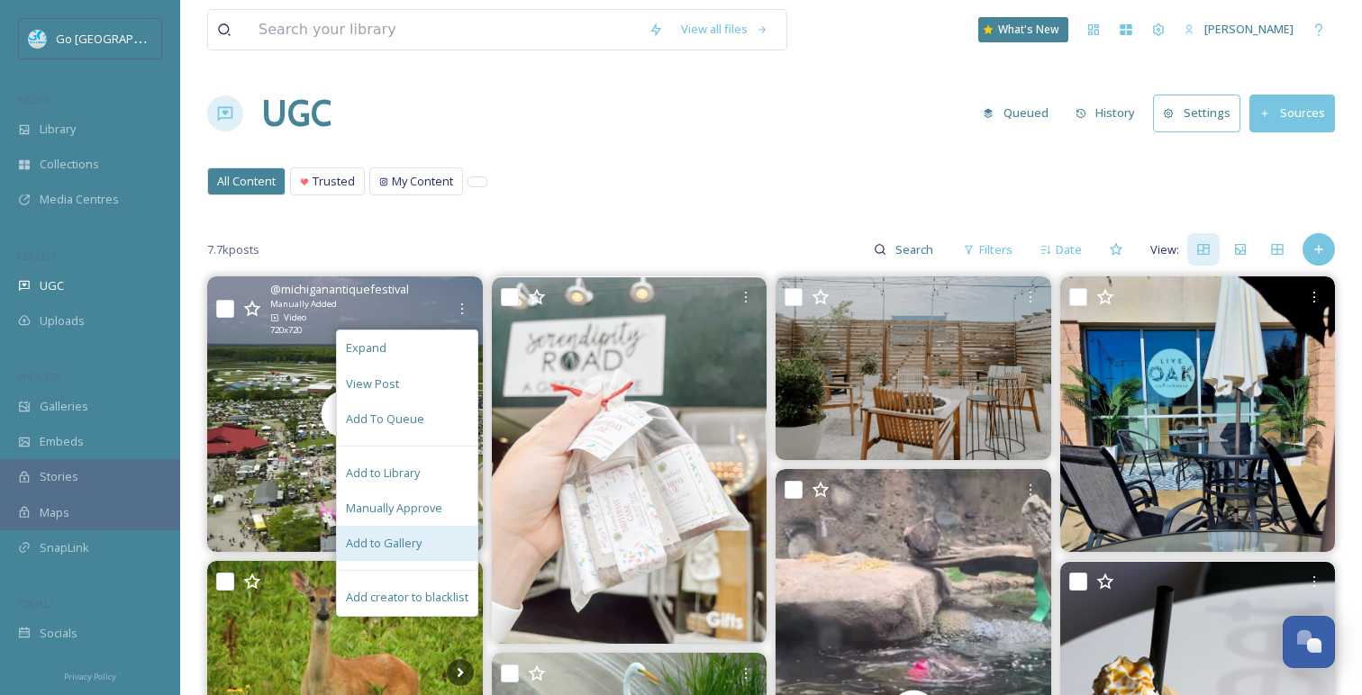
click at [456, 546] on div "Add to Gallery" at bounding box center [407, 543] width 141 height 35
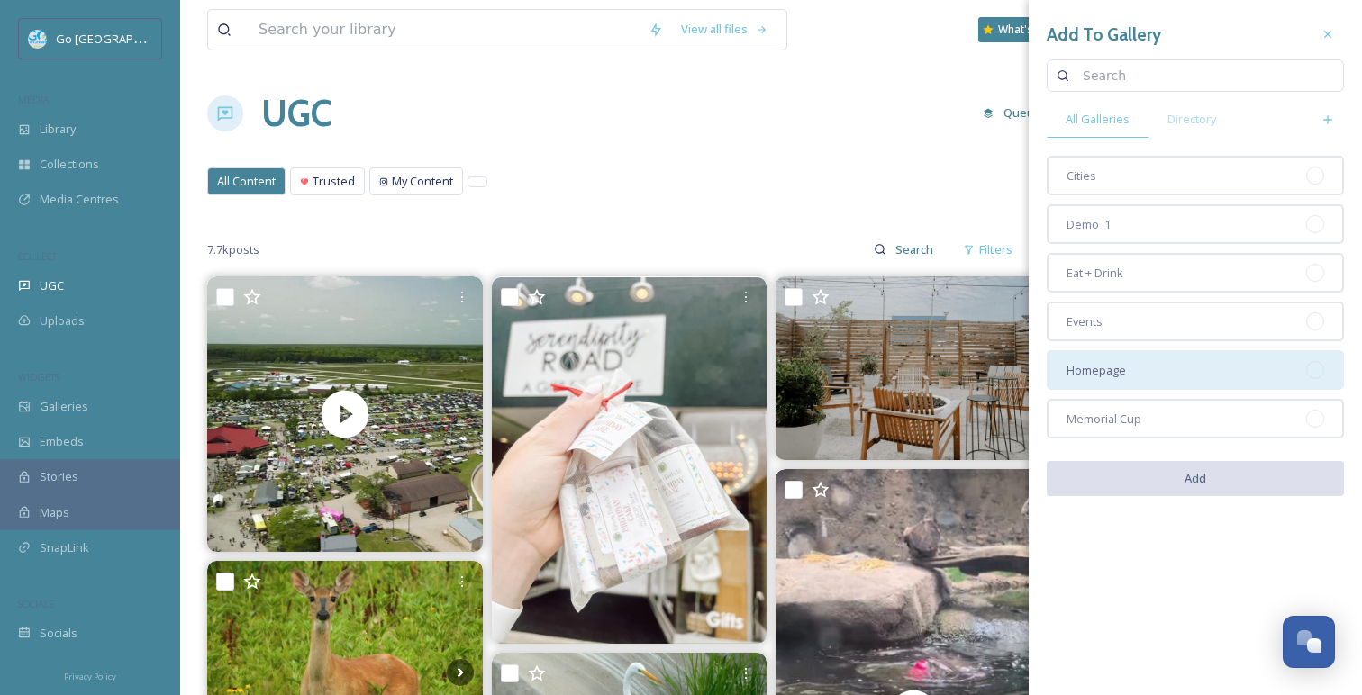
click at [1228, 373] on div "Homepage" at bounding box center [1195, 370] width 297 height 40
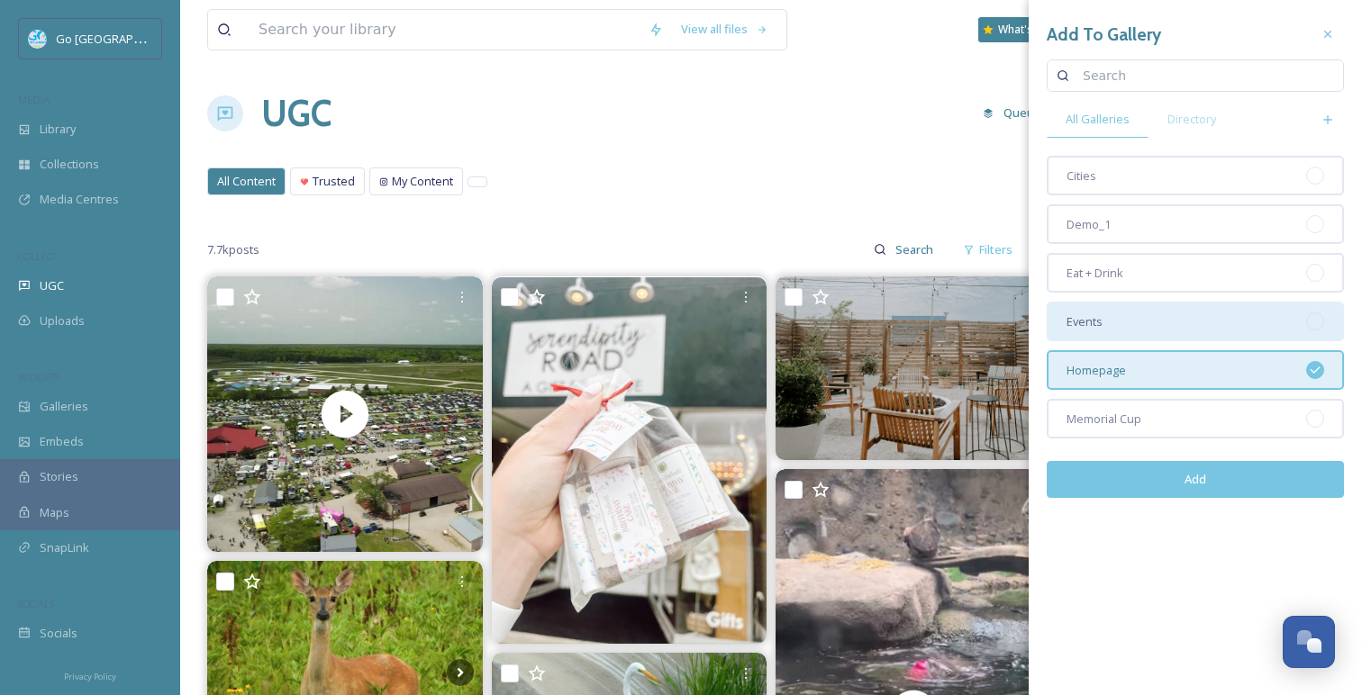
click at [1256, 325] on div "Events" at bounding box center [1195, 322] width 297 height 40
click at [1254, 472] on button "Add" at bounding box center [1195, 479] width 297 height 37
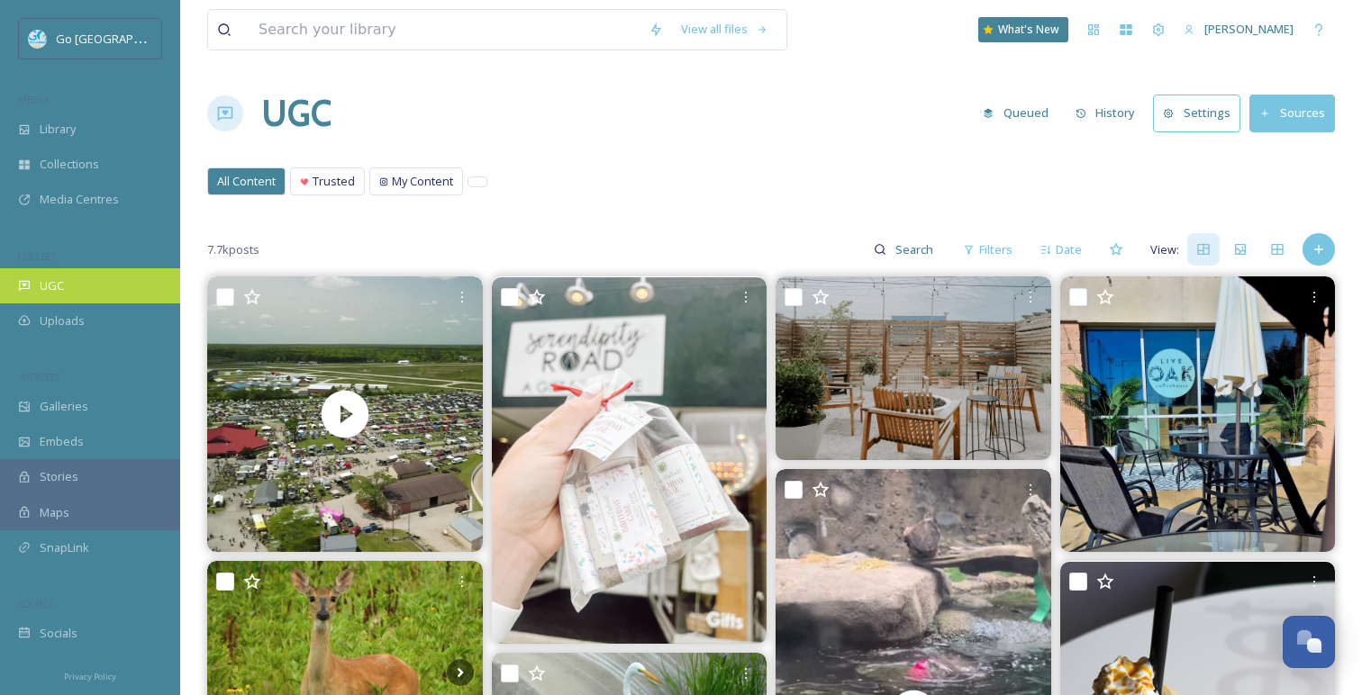
click at [55, 288] on span "UGC" at bounding box center [52, 285] width 24 height 17
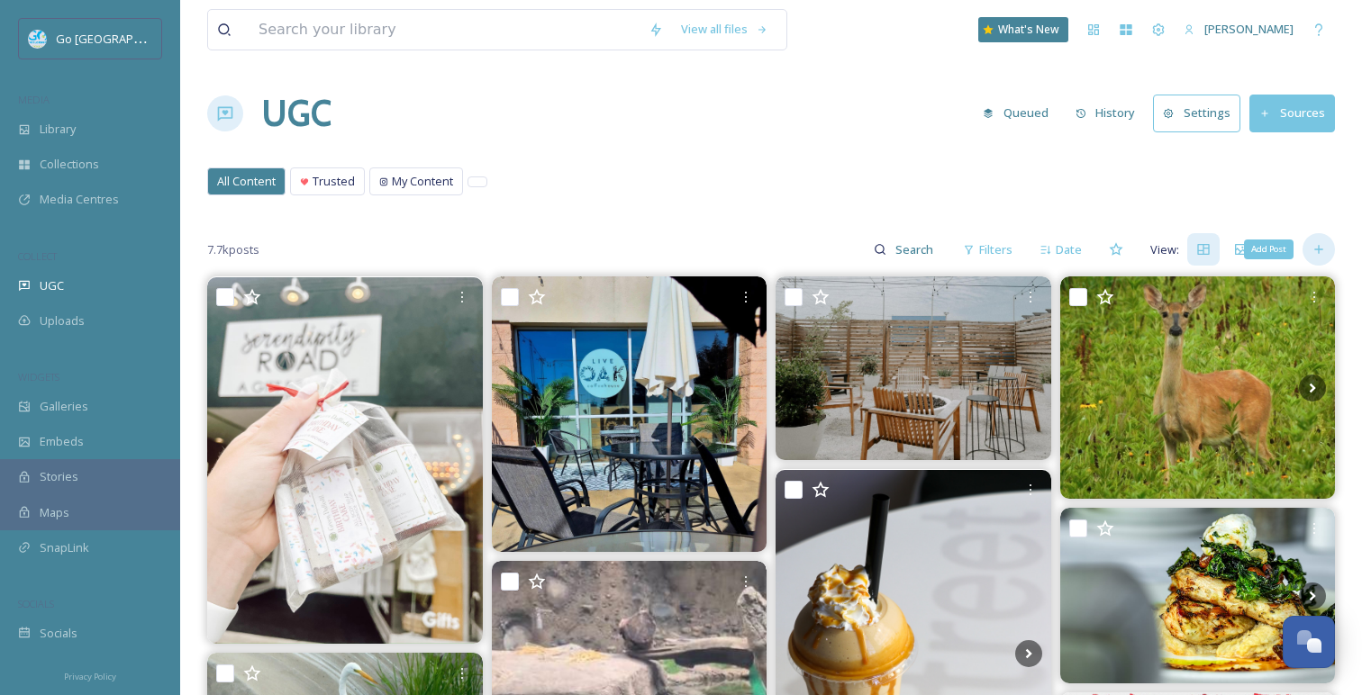
click at [1324, 260] on div "Add Post" at bounding box center [1318, 249] width 32 height 32
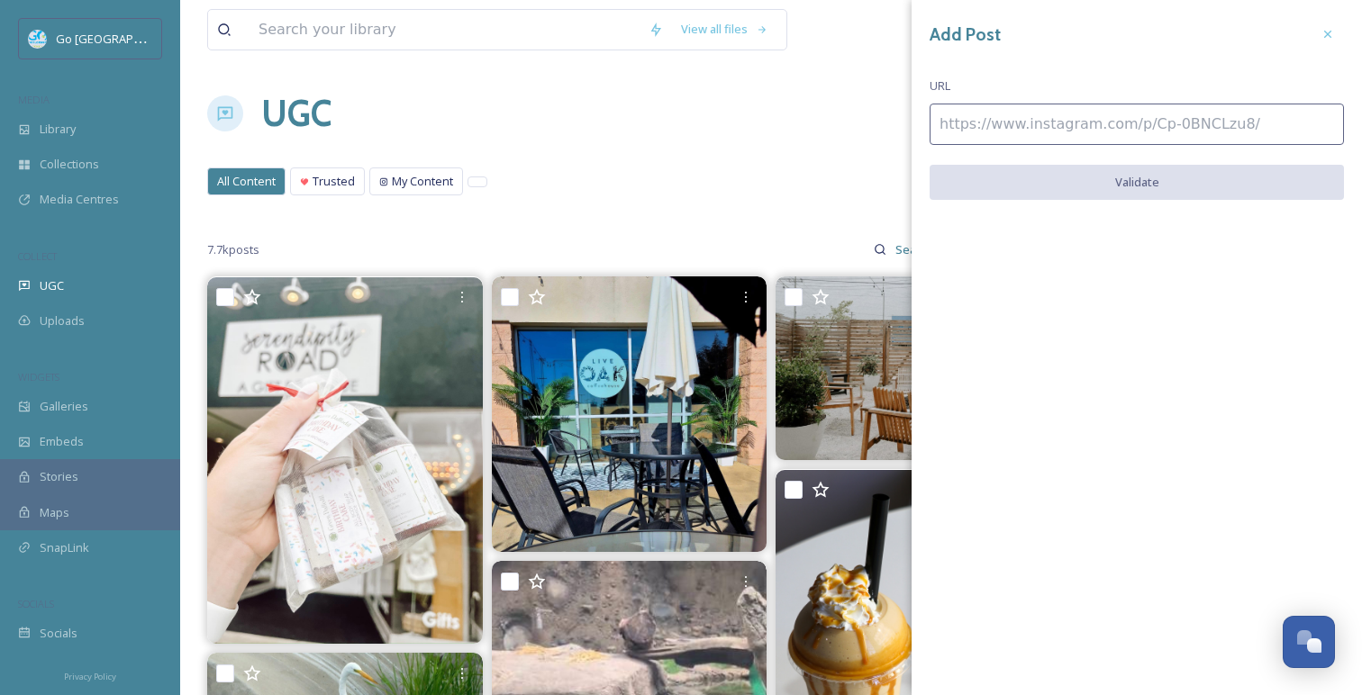
click at [1081, 124] on input at bounding box center [1136, 124] width 414 height 41
paste input "https://www.instagram.com/p/DNeKCpDhl2k/"
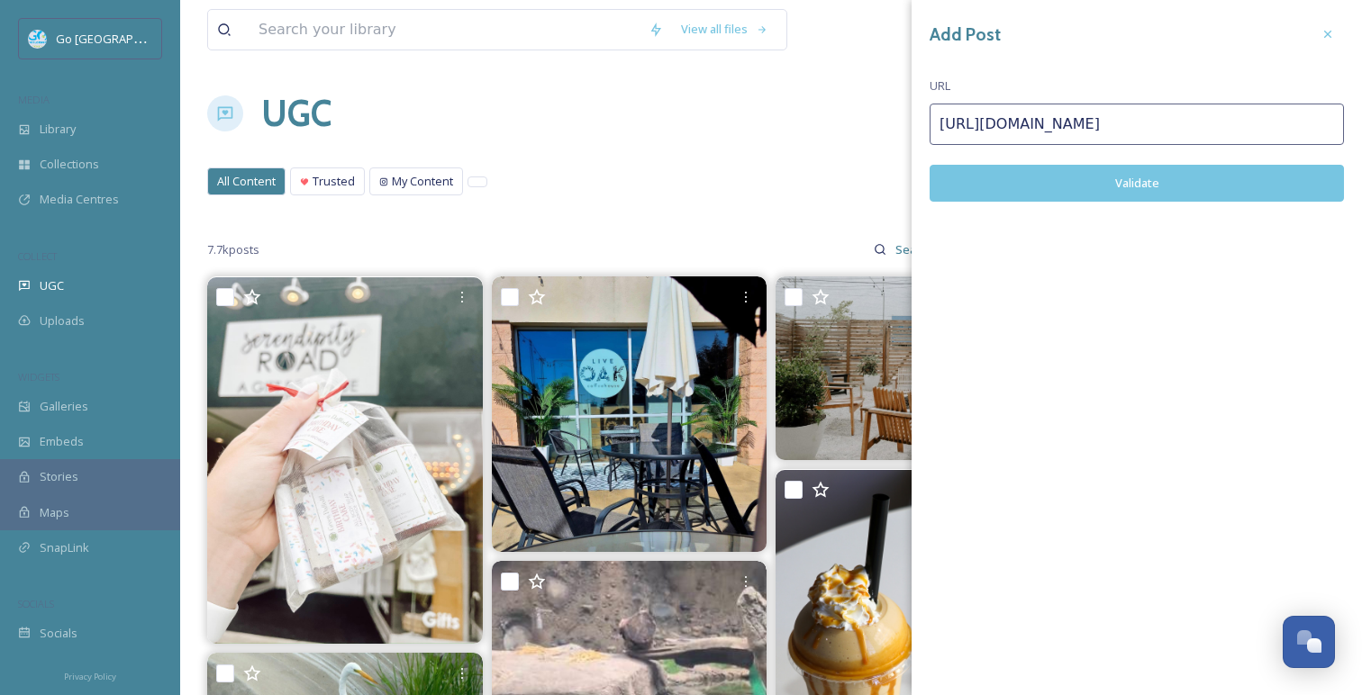
click at [1152, 191] on button "Validate" at bounding box center [1136, 183] width 414 height 37
click at [1183, 182] on button "Add Post" at bounding box center [1136, 183] width 414 height 37
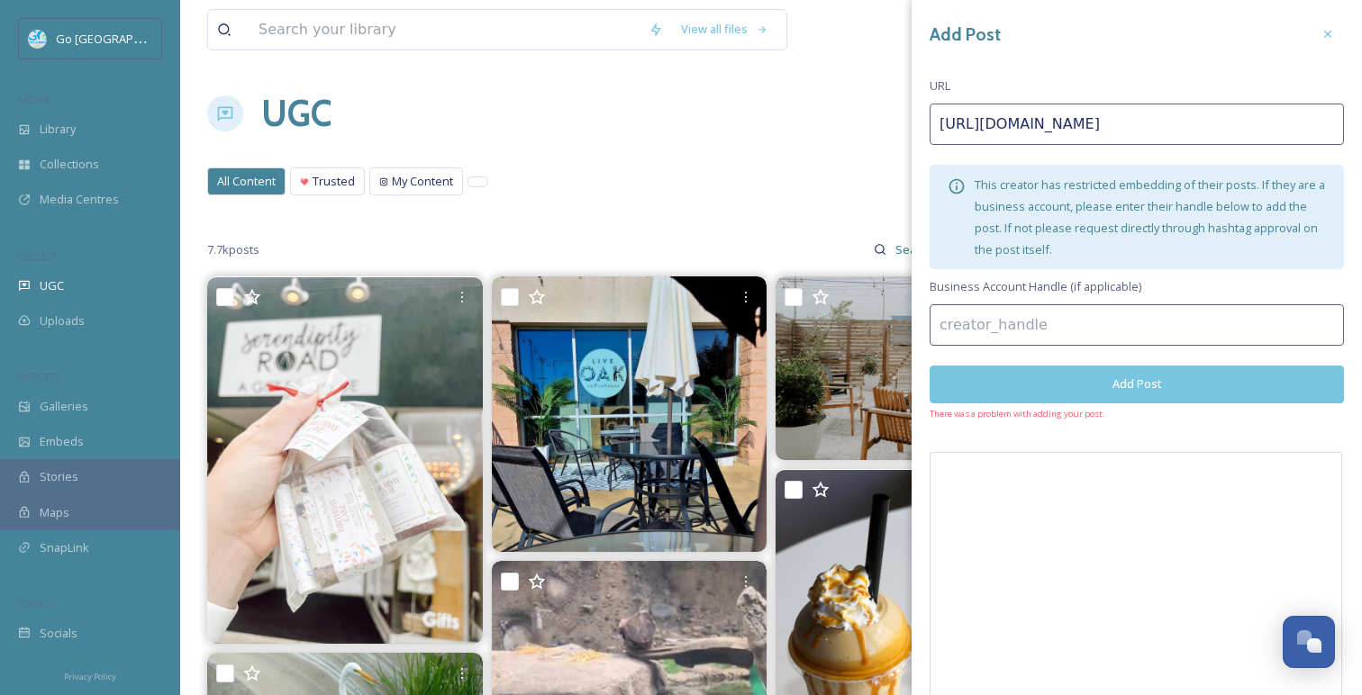
click at [1229, 117] on input "https://www.instagram.com/p/DNeKCpDhl2k/" at bounding box center [1136, 124] width 414 height 41
drag, startPoint x: 1255, startPoint y: 117, endPoint x: 772, endPoint y: 101, distance: 483.0
paste input "gVASfughS"
type input "https://www.instagram.com/p/DNgVASfughS/"
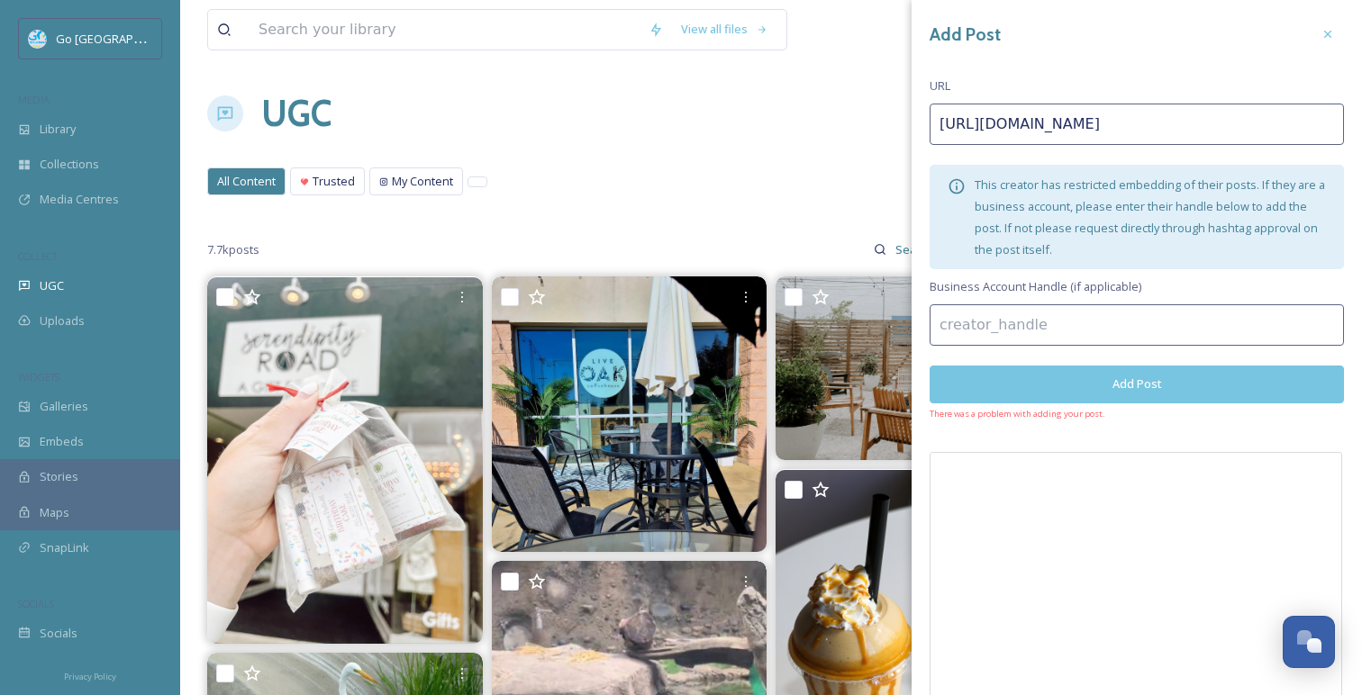
click at [1144, 383] on button "Add Post" at bounding box center [1136, 384] width 414 height 37
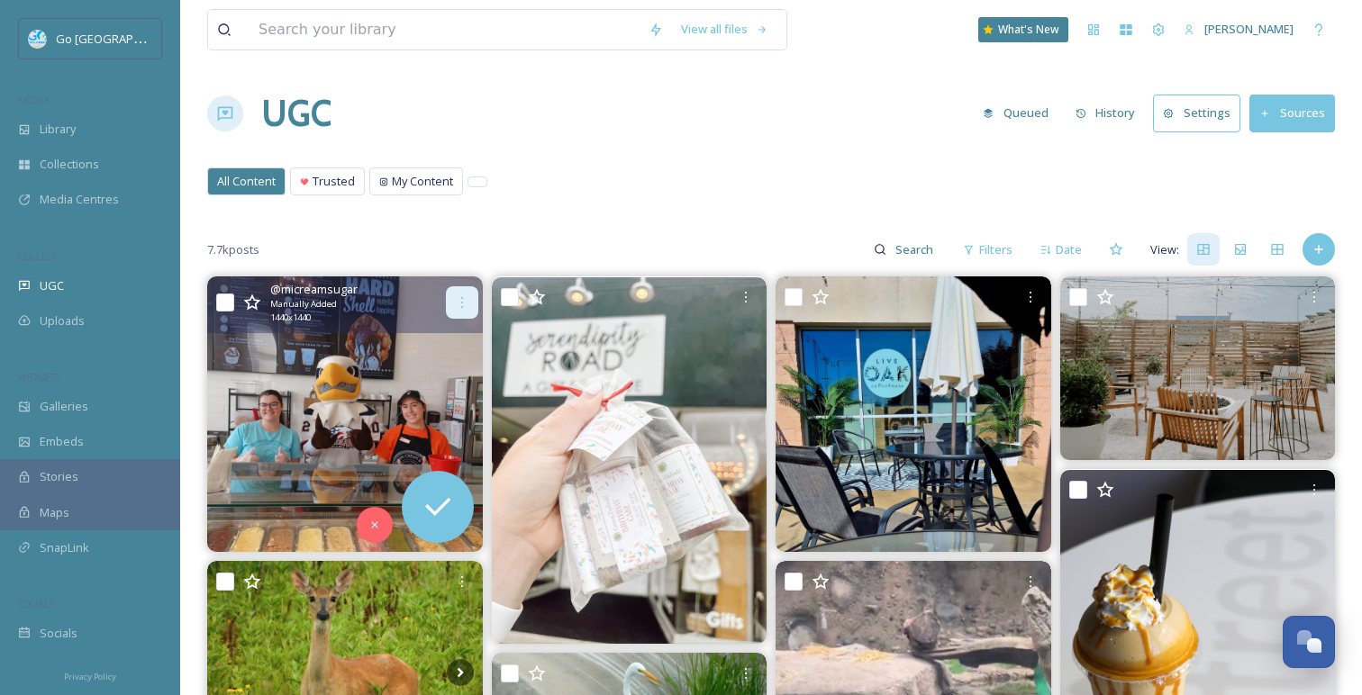
click at [462, 291] on div at bounding box center [462, 302] width 32 height 32
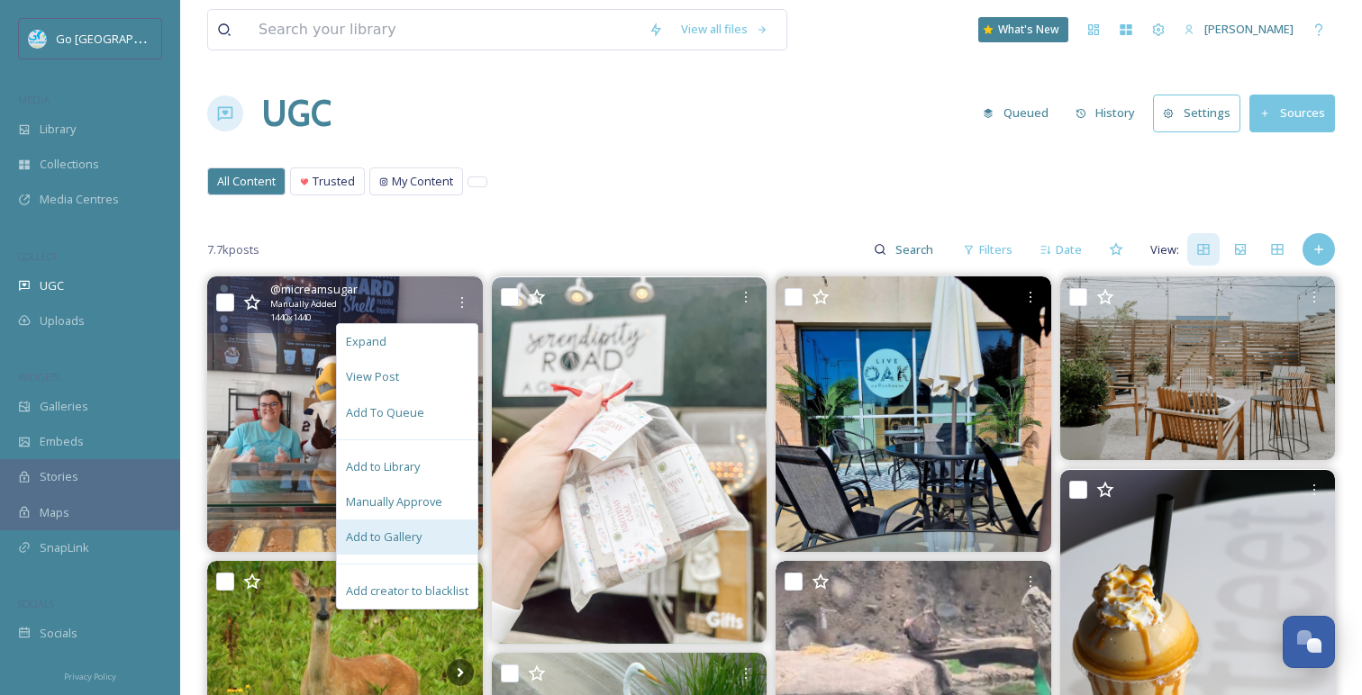
click at [424, 525] on div "Add to Gallery" at bounding box center [407, 537] width 141 height 35
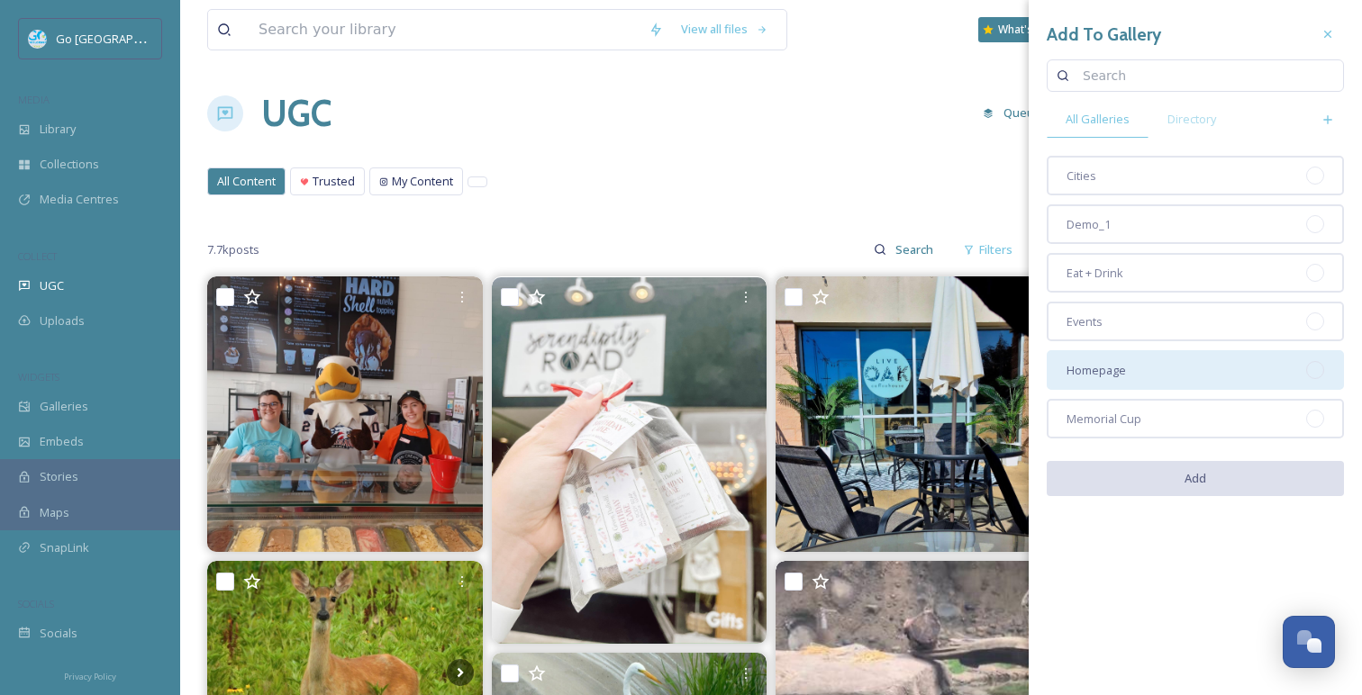
click at [1123, 370] on span "Homepage" at bounding box center [1095, 370] width 59 height 17
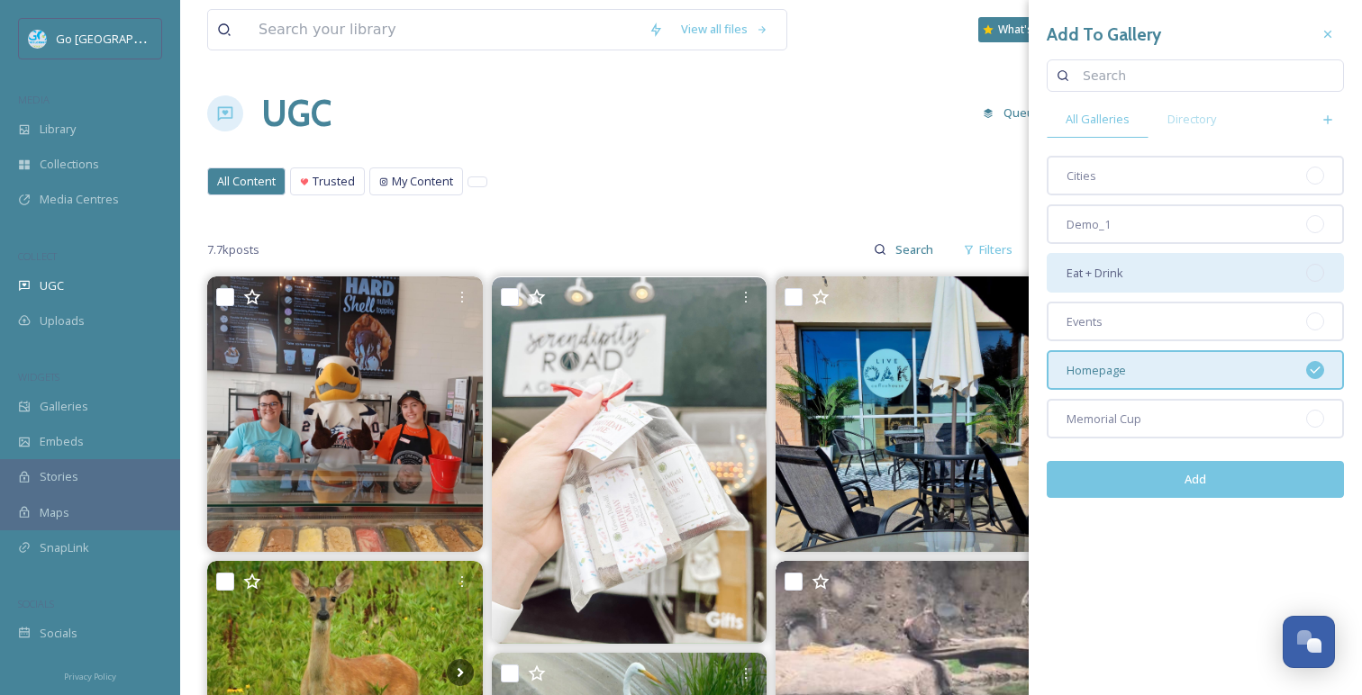
click at [1160, 271] on div "Eat + Drink" at bounding box center [1195, 273] width 297 height 40
click at [1219, 485] on button "Add" at bounding box center [1195, 479] width 297 height 37
